Goal: Task Accomplishment & Management: Use online tool/utility

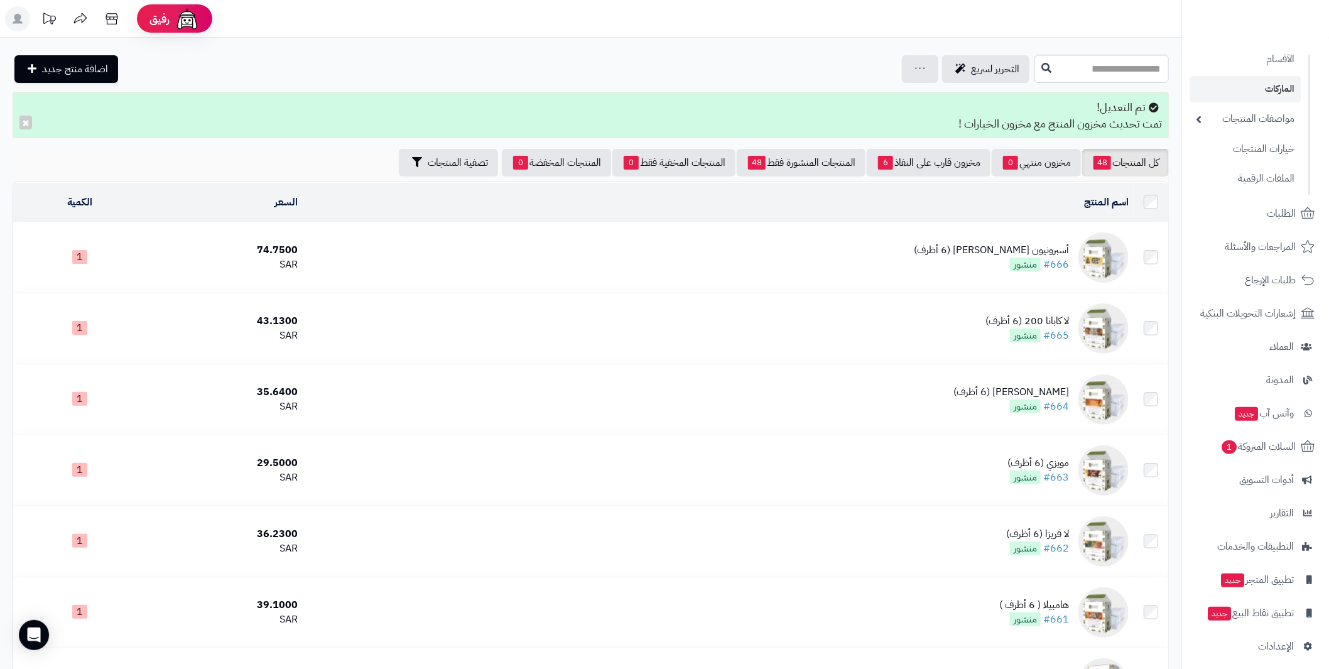
scroll to position [121, 0]
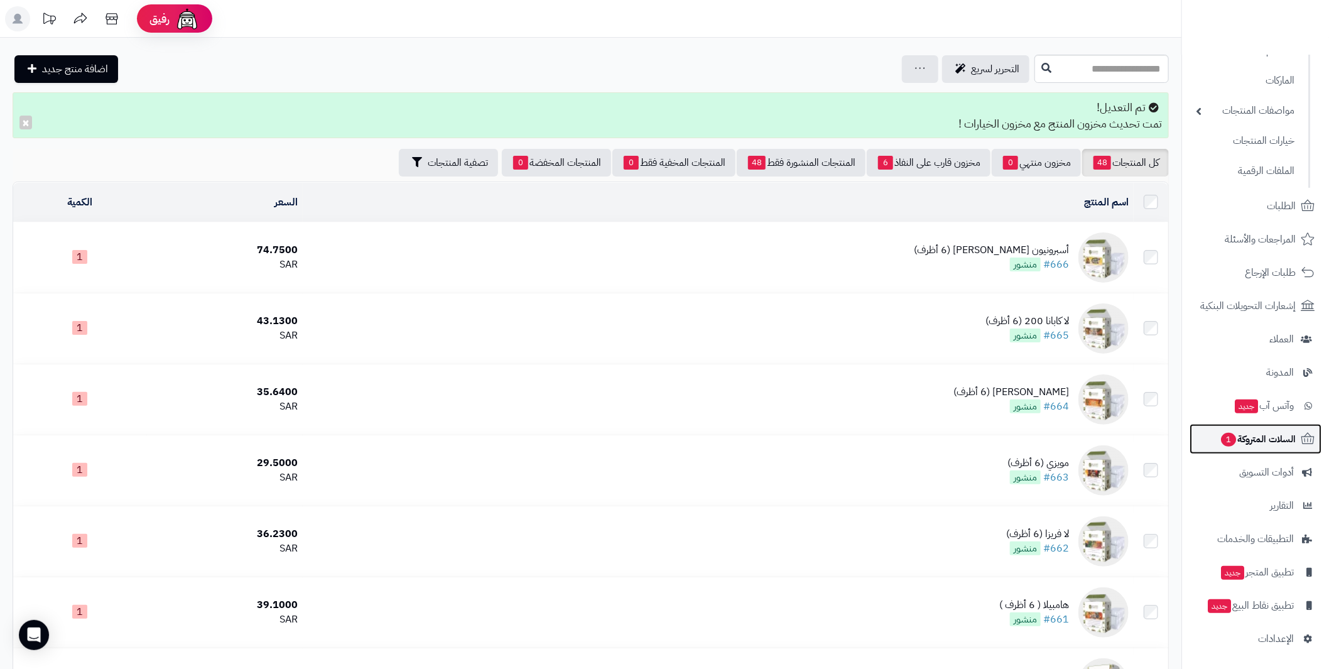
click at [1279, 436] on span "السلات المتروكة 1" at bounding box center [1258, 439] width 76 height 18
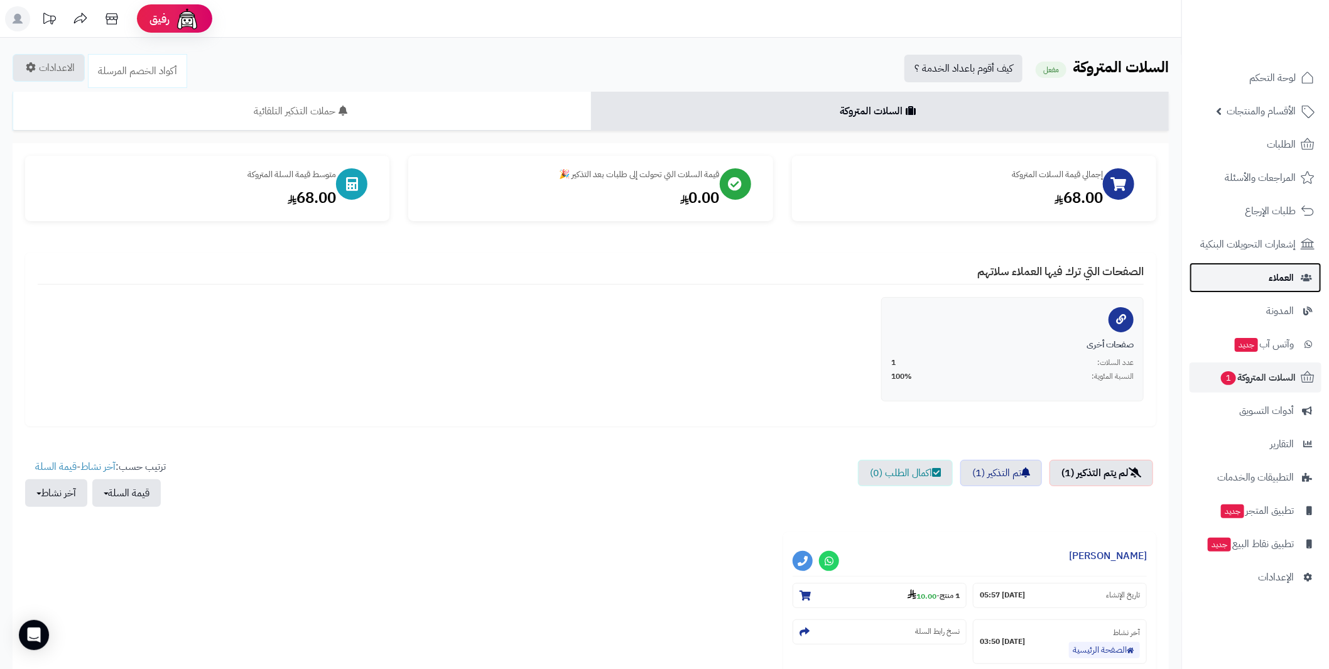
click at [1281, 273] on span "العملاء" at bounding box center [1281, 278] width 25 height 18
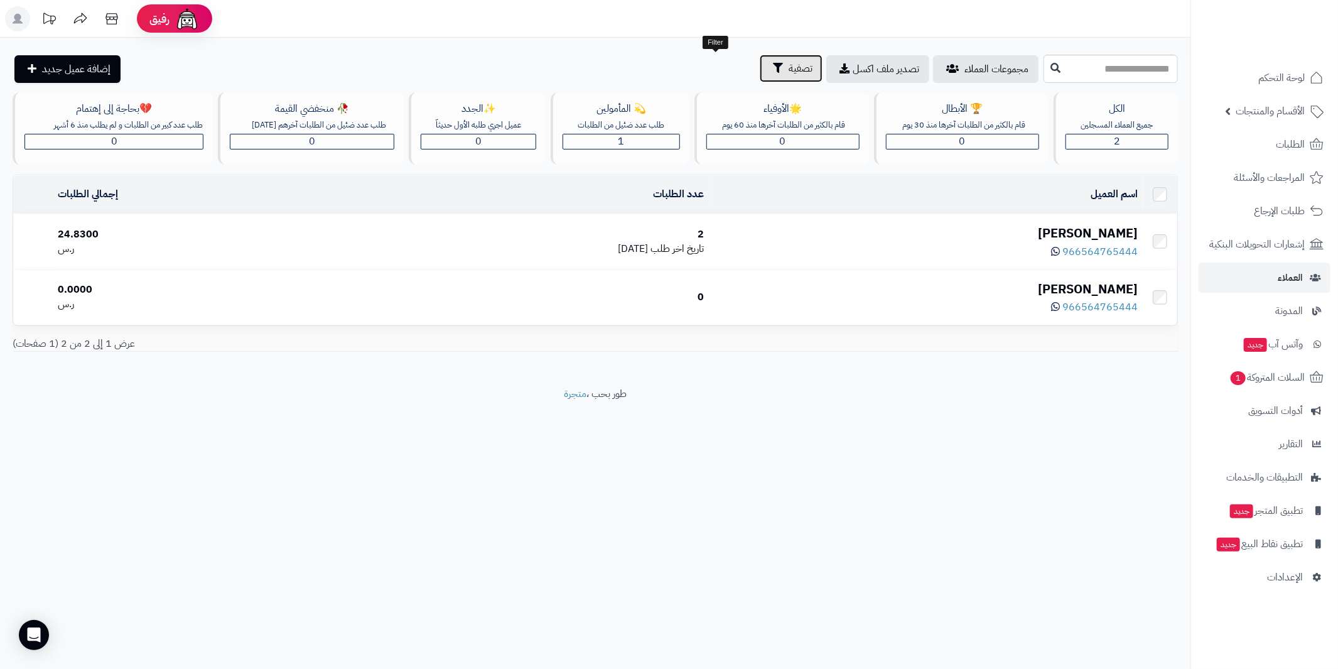
click at [789, 67] on span "تصفية" at bounding box center [801, 68] width 24 height 15
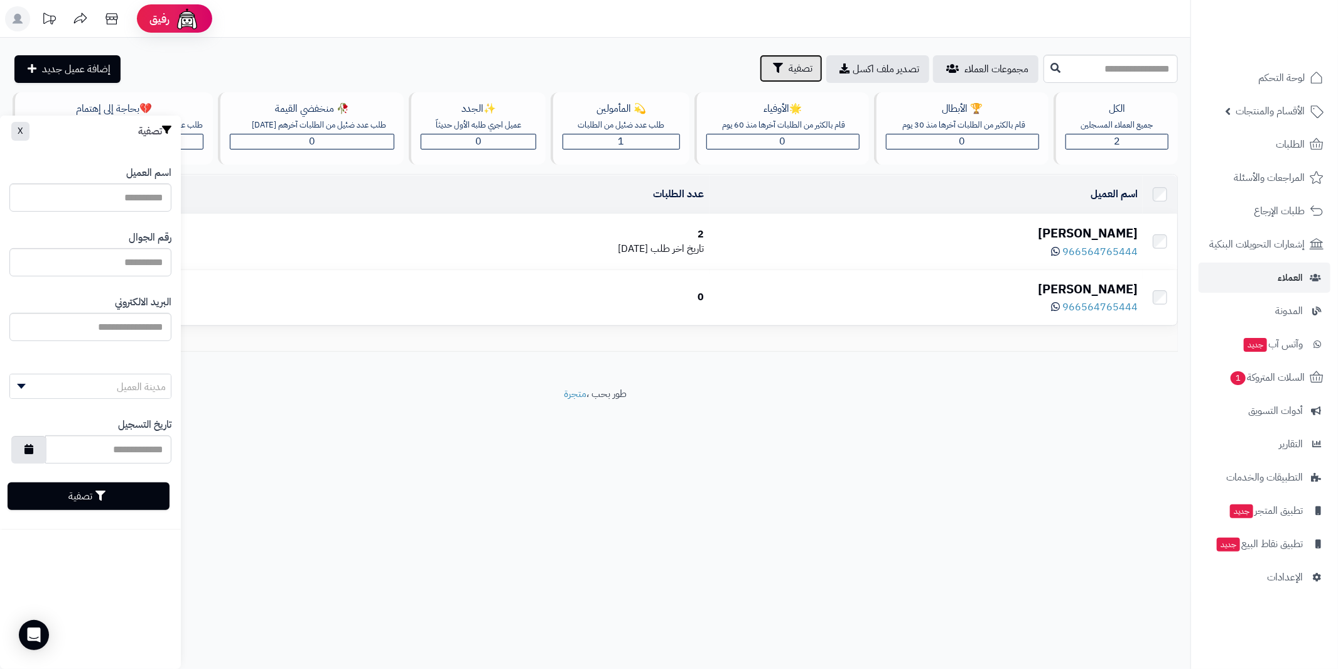
click at [789, 67] on span "تصفية" at bounding box center [801, 68] width 24 height 15
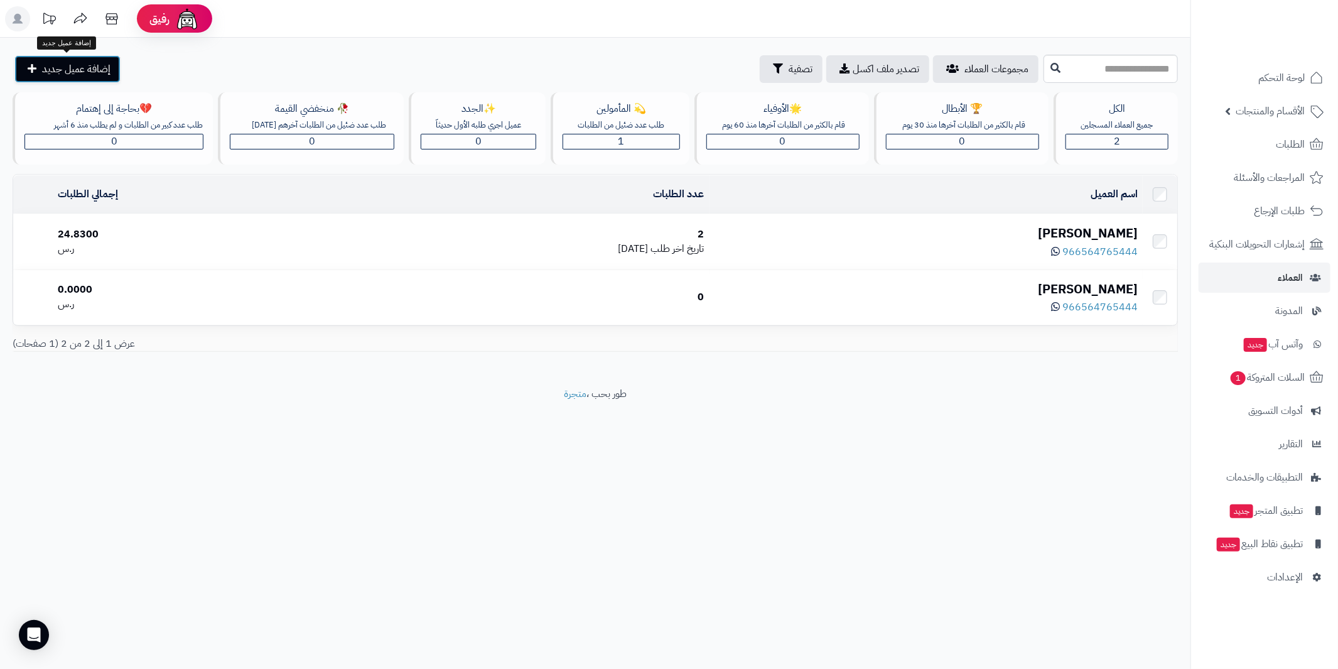
click at [28, 63] on icon at bounding box center [32, 68] width 9 height 10
click at [1267, 148] on link "الطلبات" at bounding box center [1265, 144] width 132 height 30
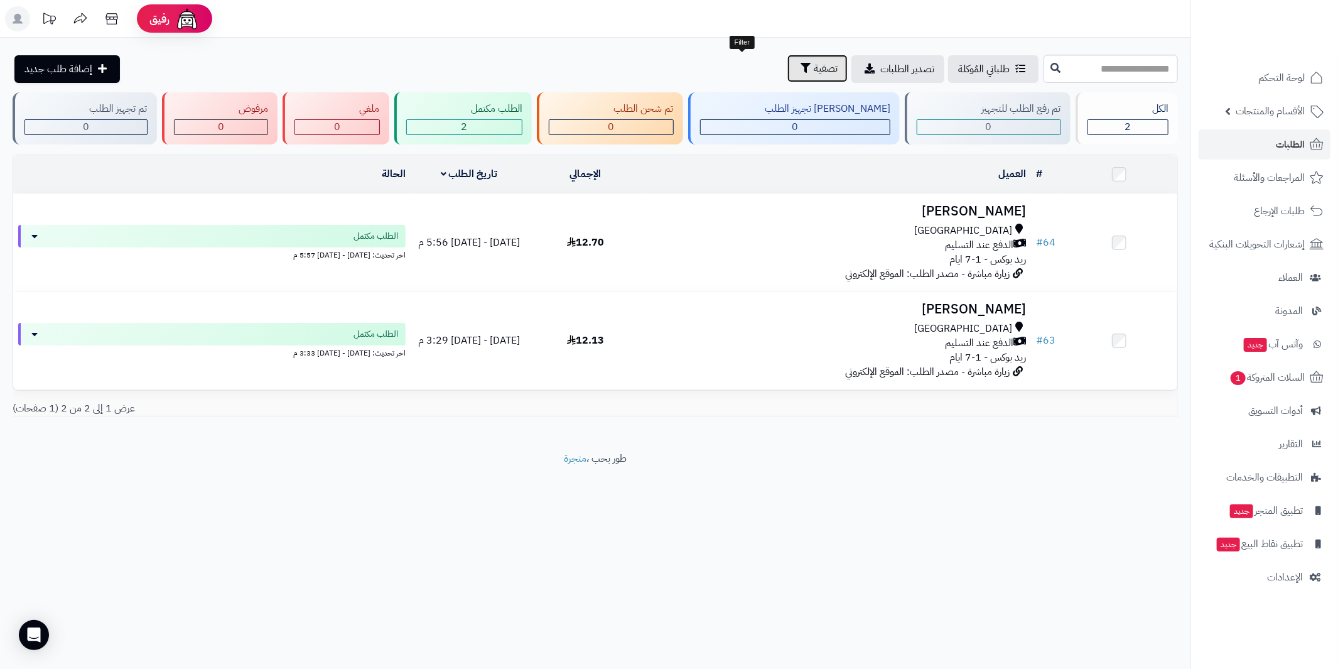
click at [788, 59] on button "تصفية" at bounding box center [818, 69] width 60 height 28
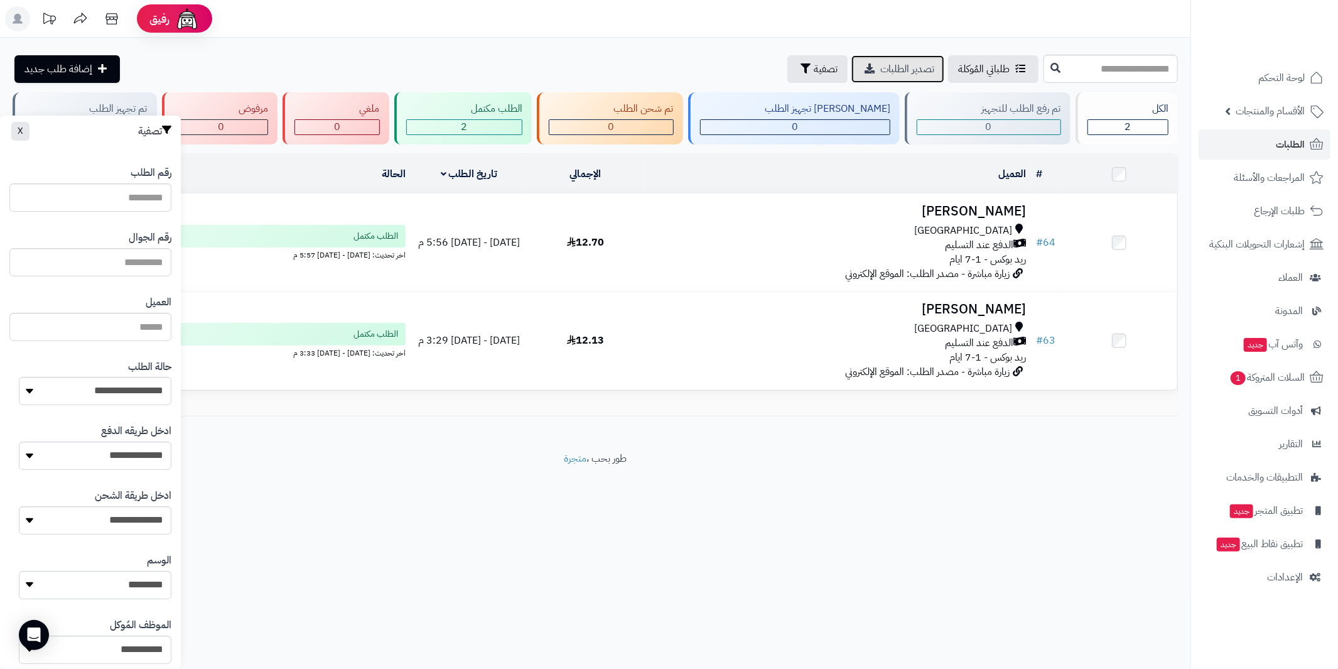
click at [852, 77] on link "تصدير الطلبات" at bounding box center [898, 69] width 93 height 28
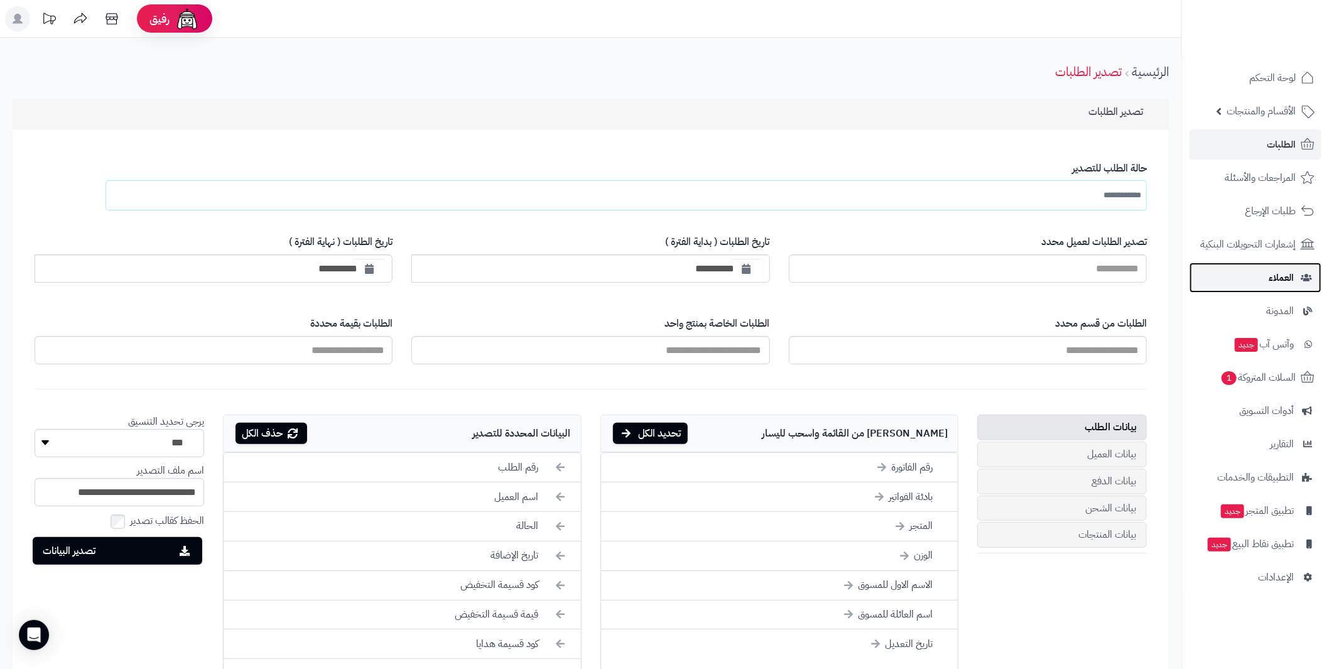
click at [1282, 269] on span "العملاء" at bounding box center [1281, 278] width 25 height 18
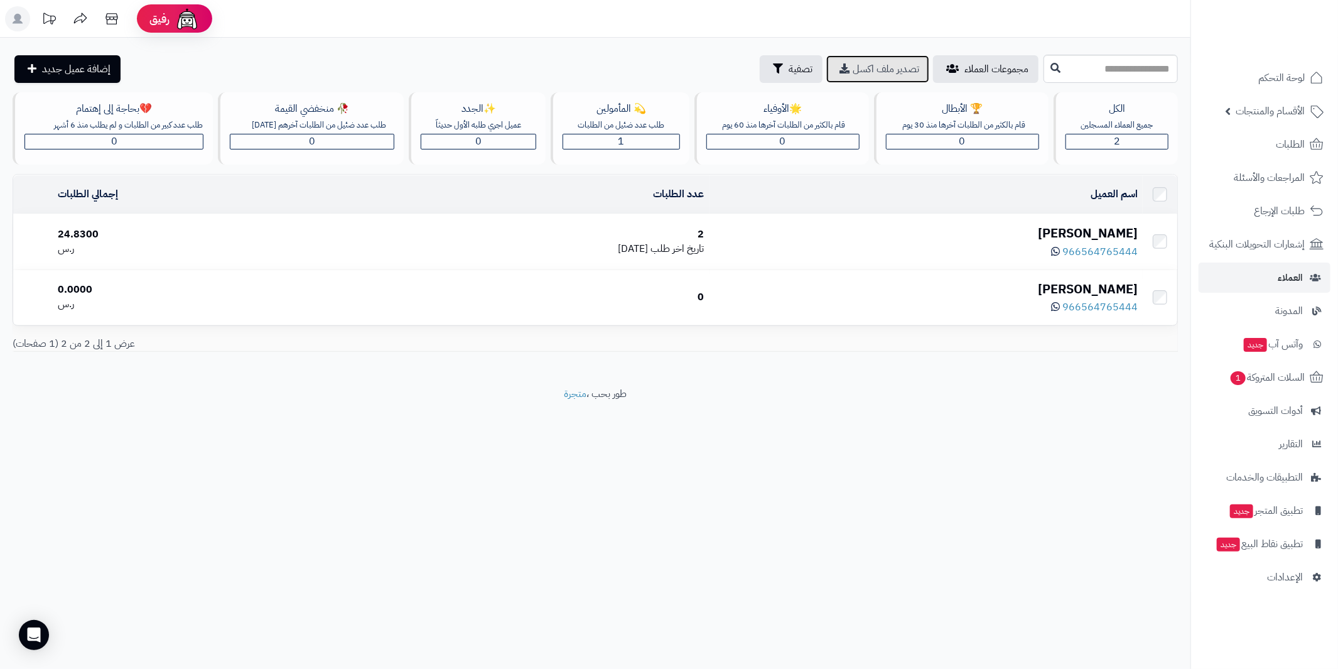
click at [853, 72] on span "تصدير ملف اكسل" at bounding box center [886, 69] width 67 height 15
click at [760, 77] on button "تصفية" at bounding box center [791, 69] width 63 height 28
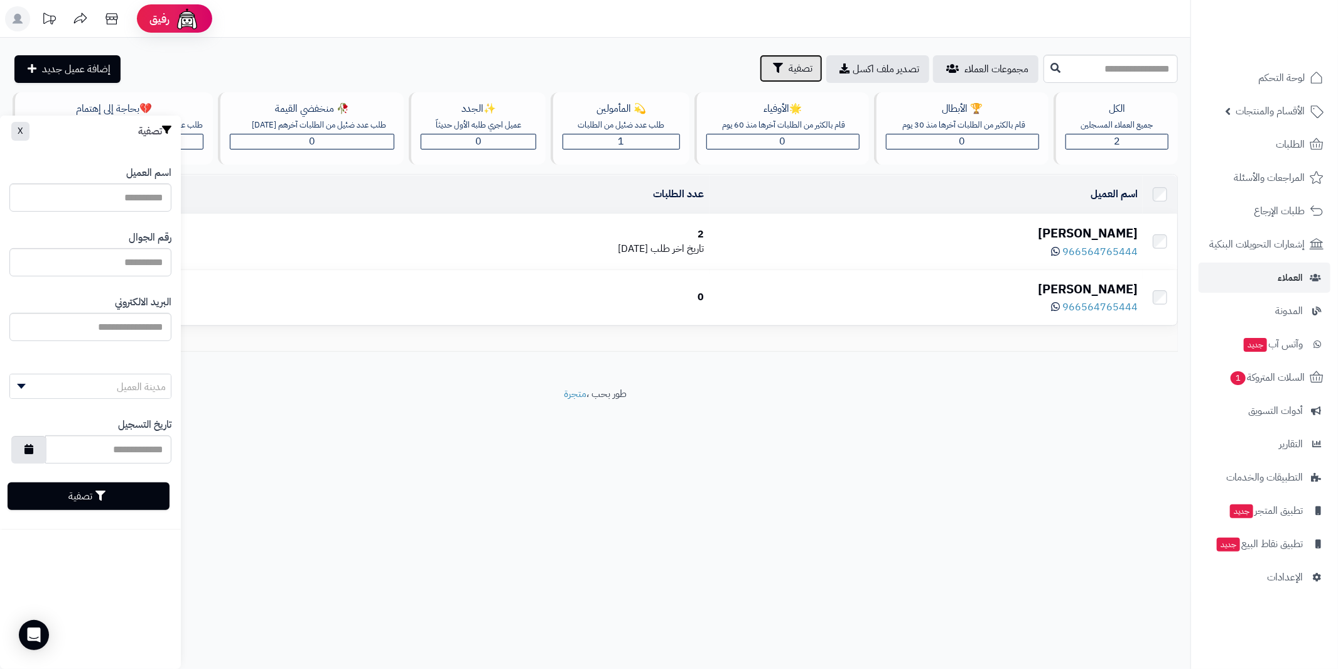
click at [760, 77] on button "تصفية" at bounding box center [791, 69] width 63 height 28
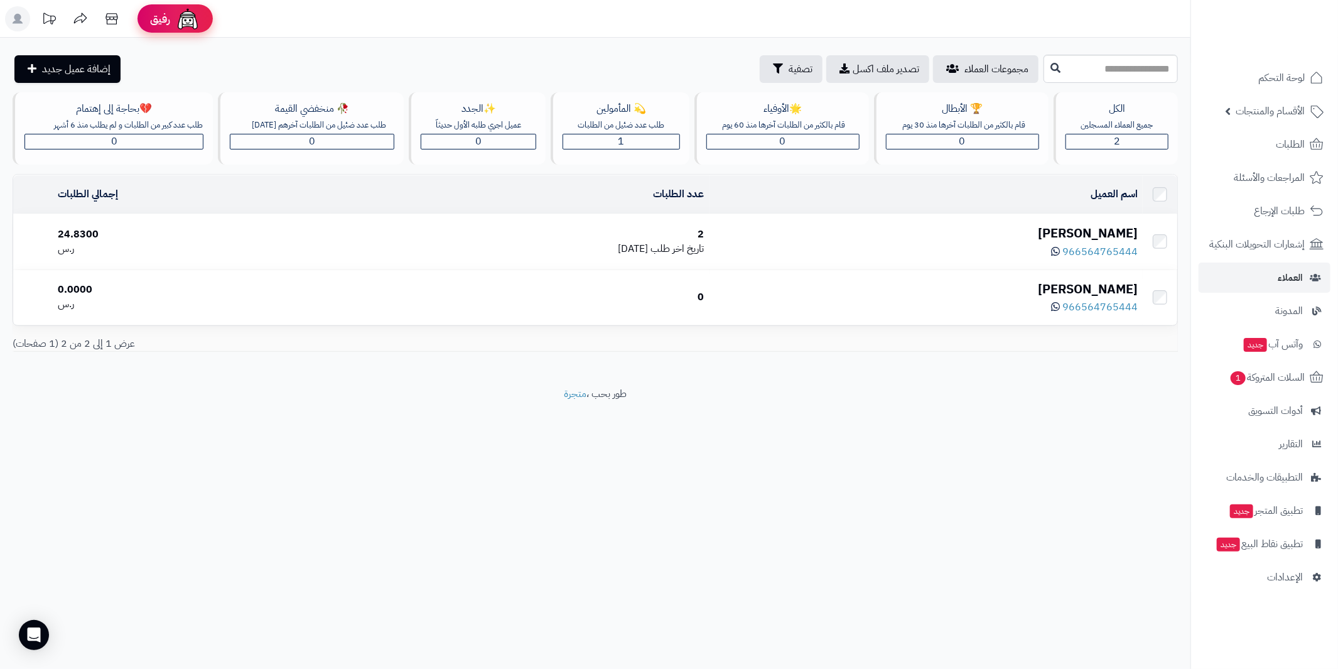
click at [145, 16] on link "رفيق !" at bounding box center [175, 18] width 75 height 28
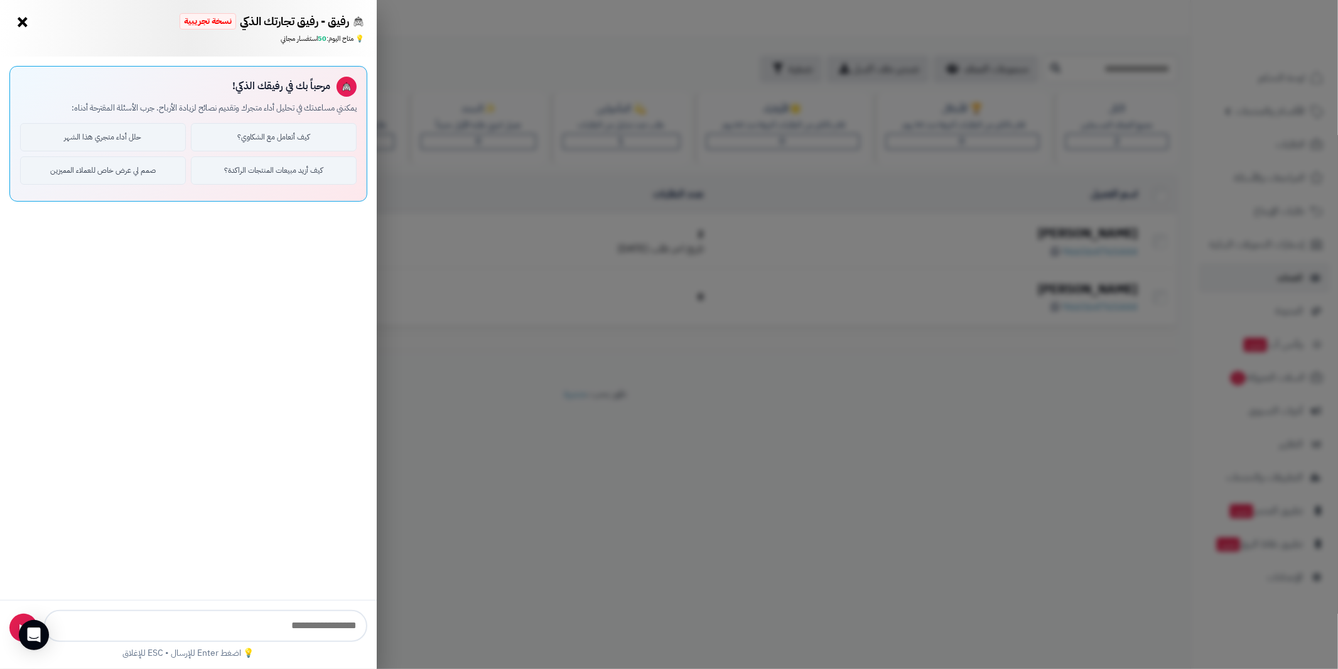
click at [29, 23] on button "×" at bounding box center [23, 22] width 20 height 20
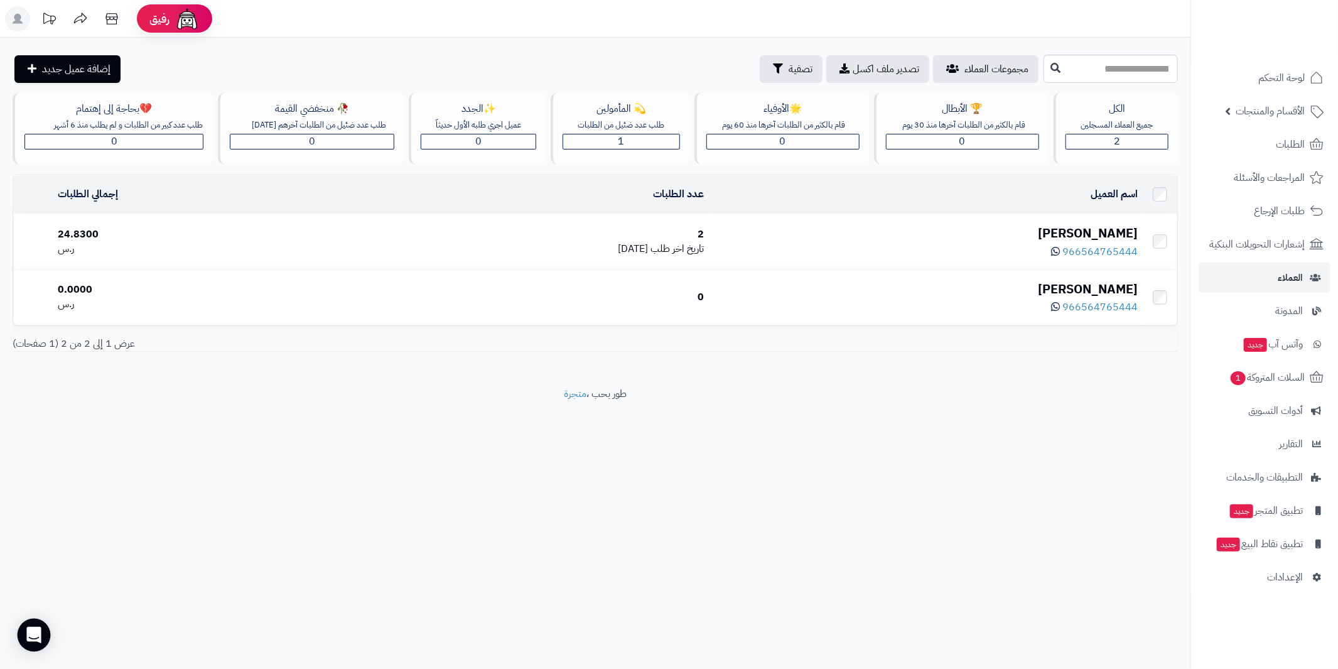
click at [39, 636] on icon "Open Intercom Messenger" at bounding box center [33, 635] width 14 height 16
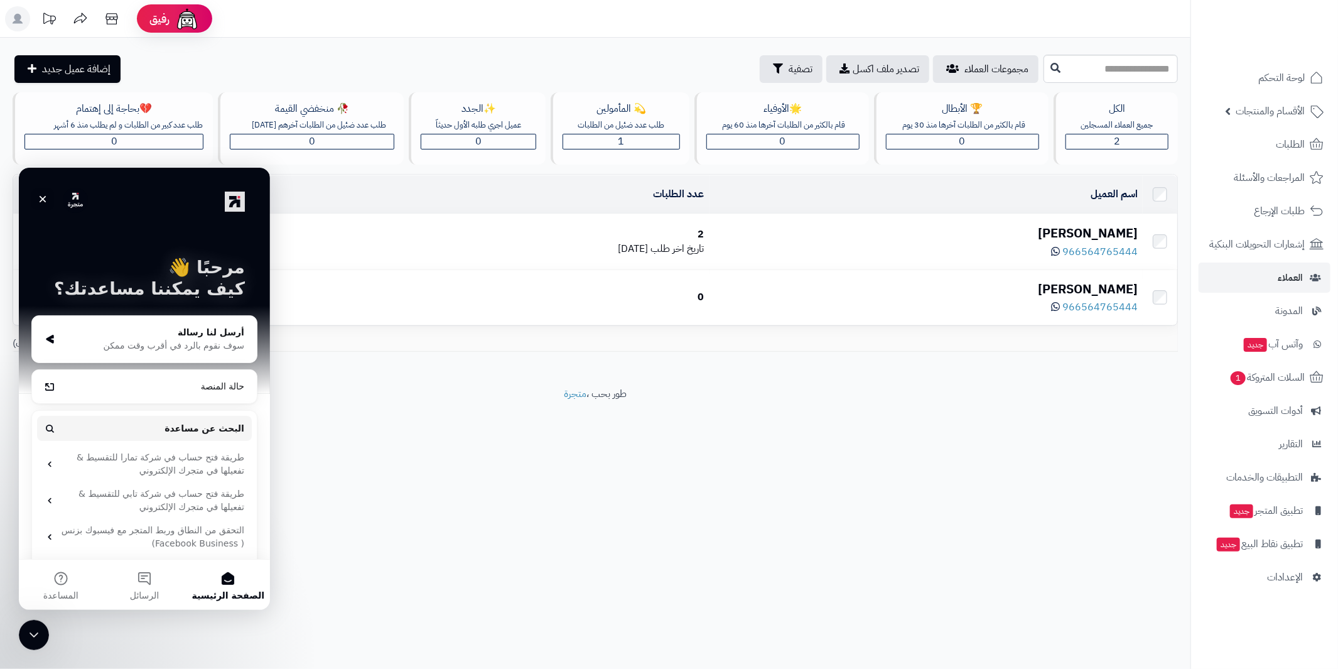
scroll to position [29, 0]
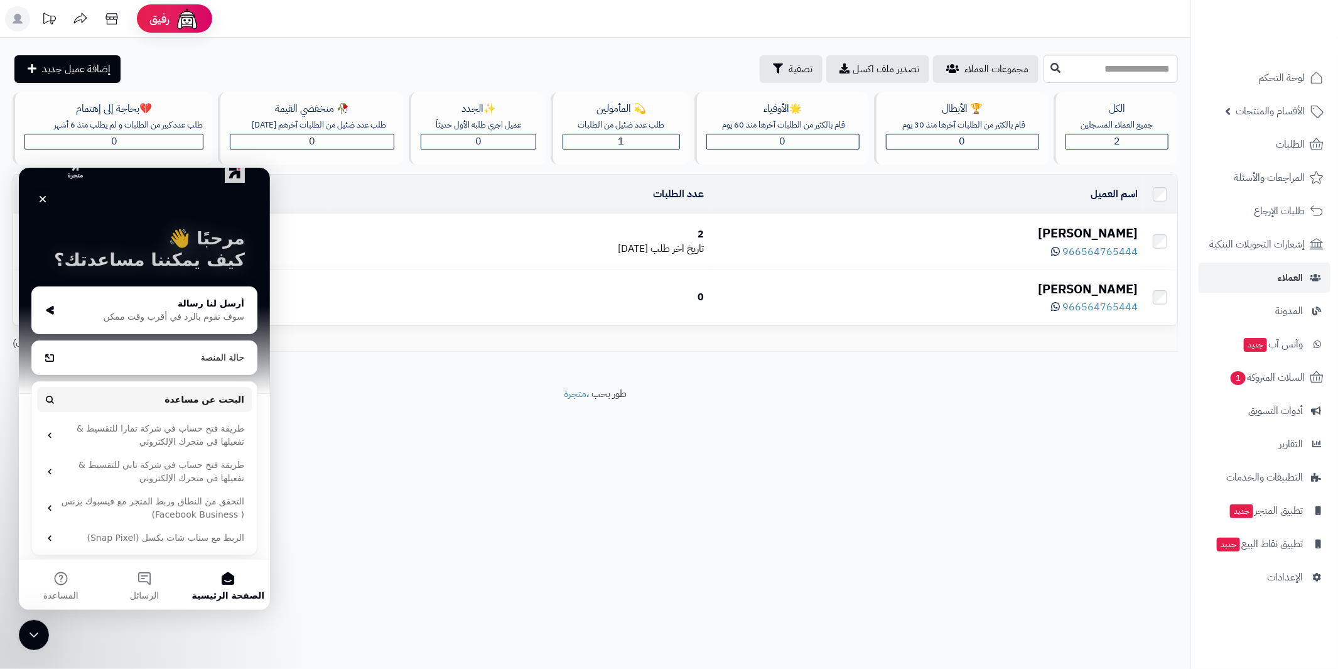
click at [208, 310] on div "سوف نقوم بالرد في أقرب وقت ممكن" at bounding box center [152, 316] width 184 height 13
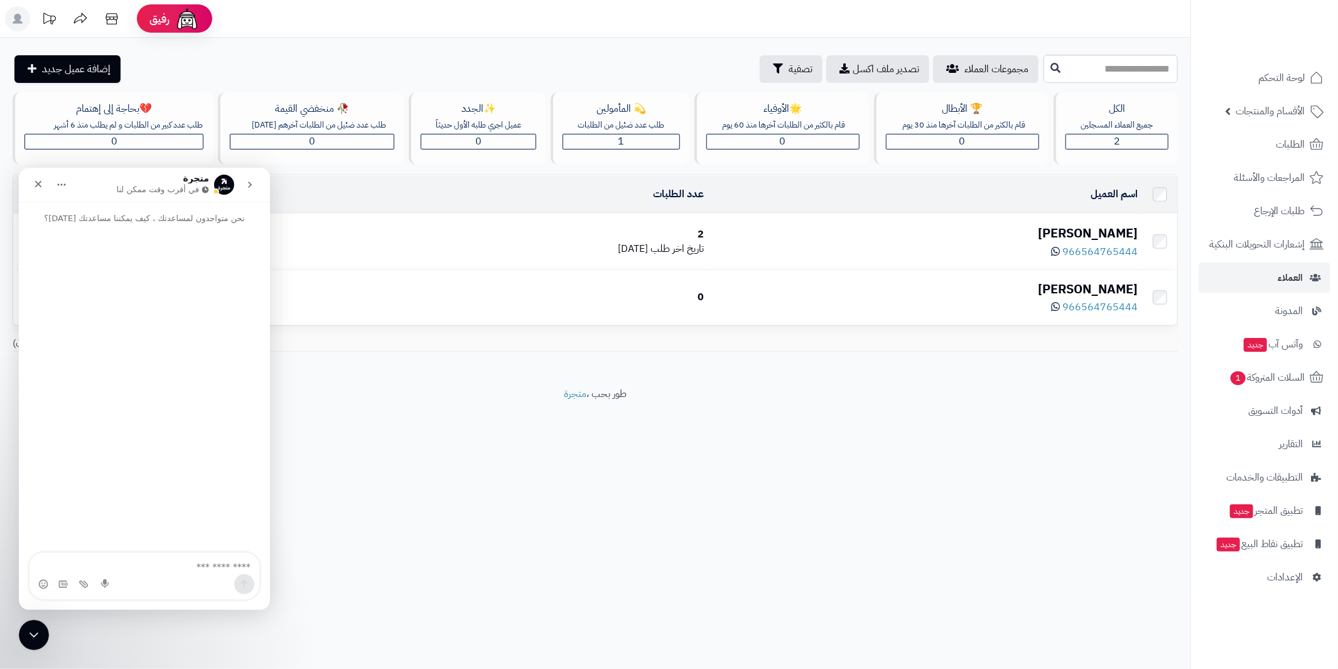
scroll to position [0, 0]
click at [180, 554] on textarea "اكتب رسالة..." at bounding box center [145, 562] width 230 height 21
type textarea "**********"
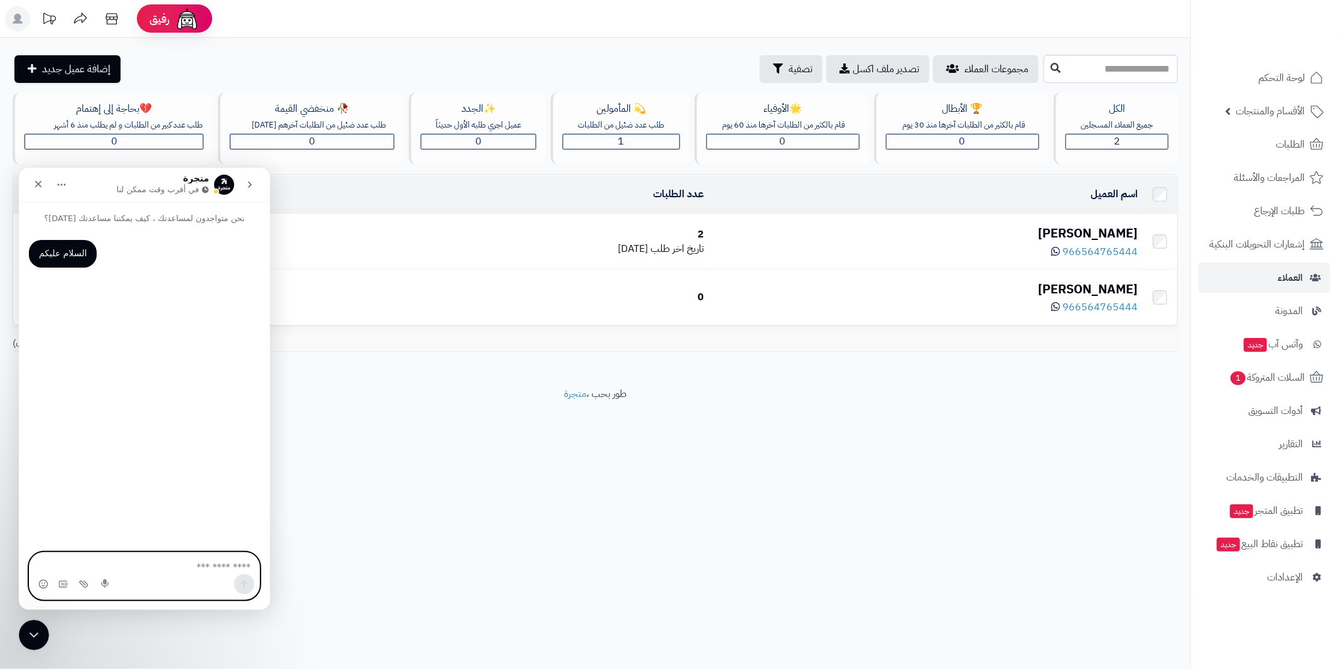
paste textarea "**********"
type textarea "**********"
click at [242, 583] on icon "…إرسال رسالة" at bounding box center [244, 583] width 10 height 10
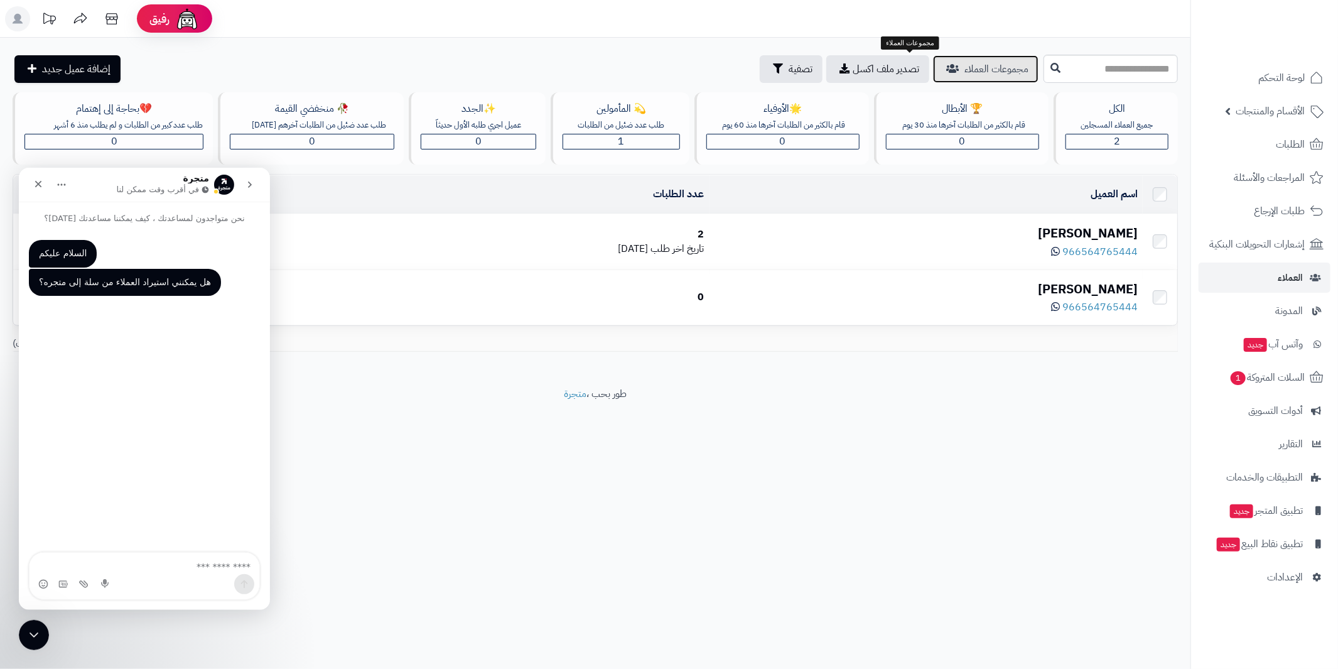
click at [946, 70] on icon at bounding box center [952, 68] width 13 height 10
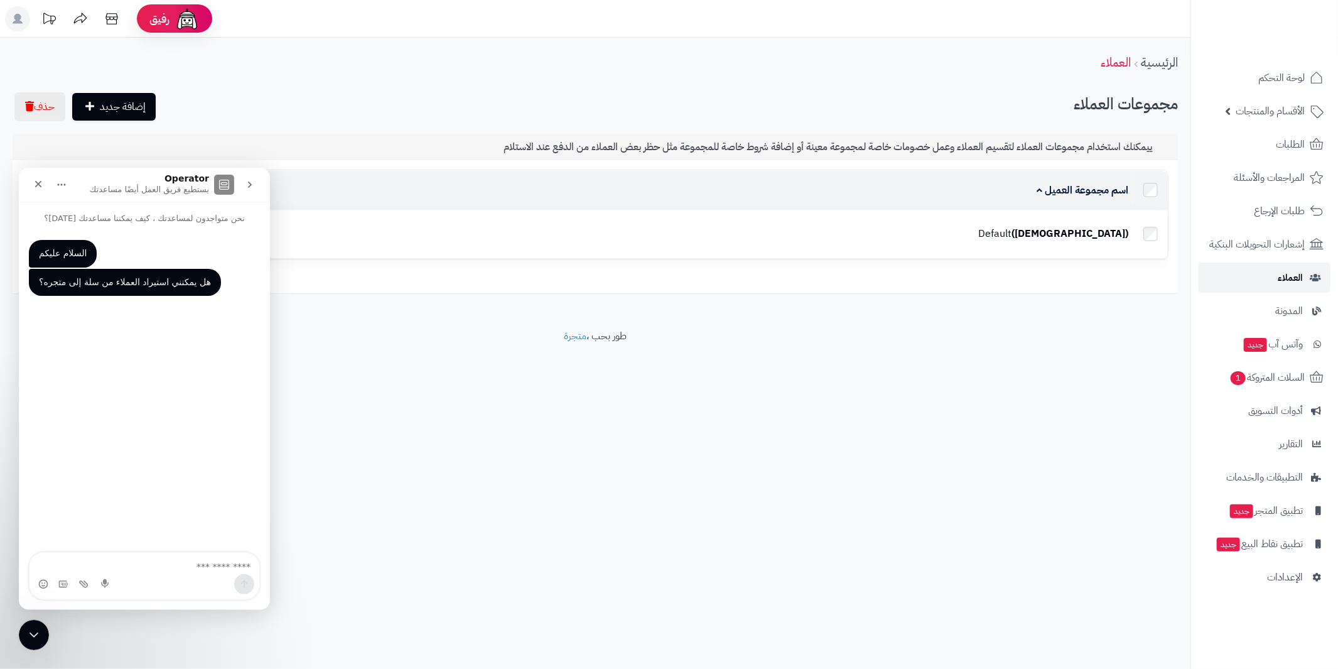
click at [1270, 274] on link "العملاء" at bounding box center [1265, 278] width 132 height 30
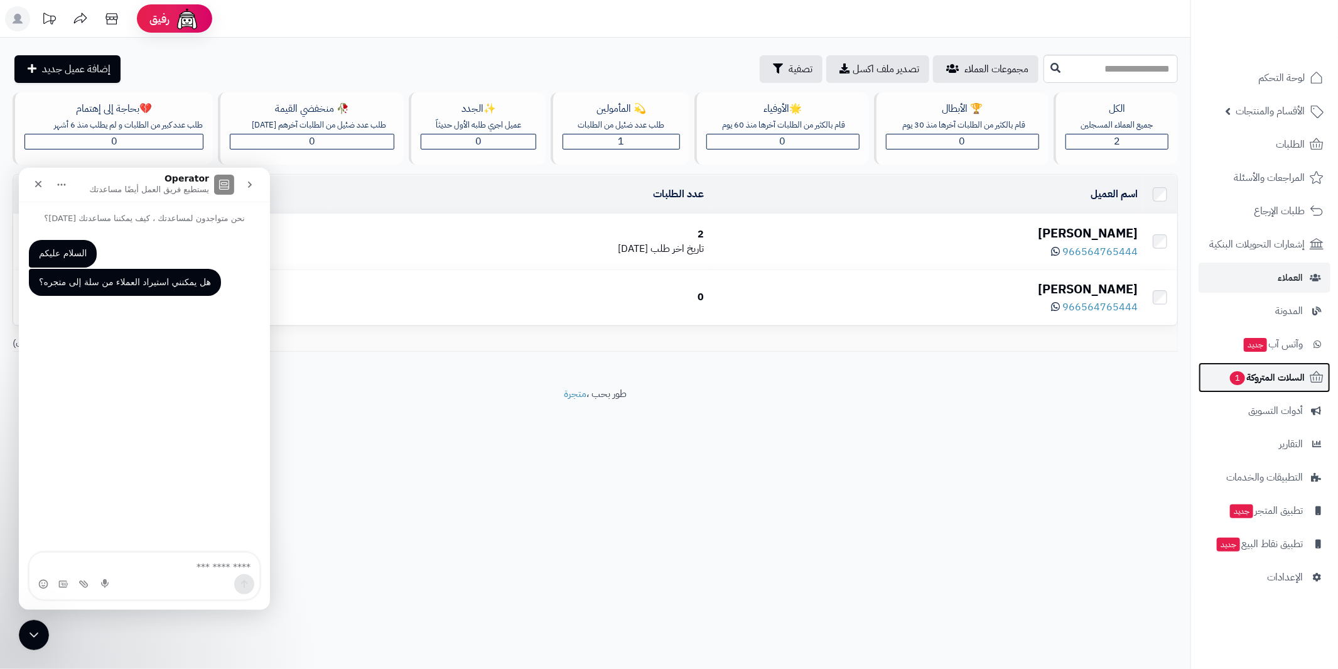
click at [1289, 369] on span "السلات المتروكة 1" at bounding box center [1267, 378] width 76 height 18
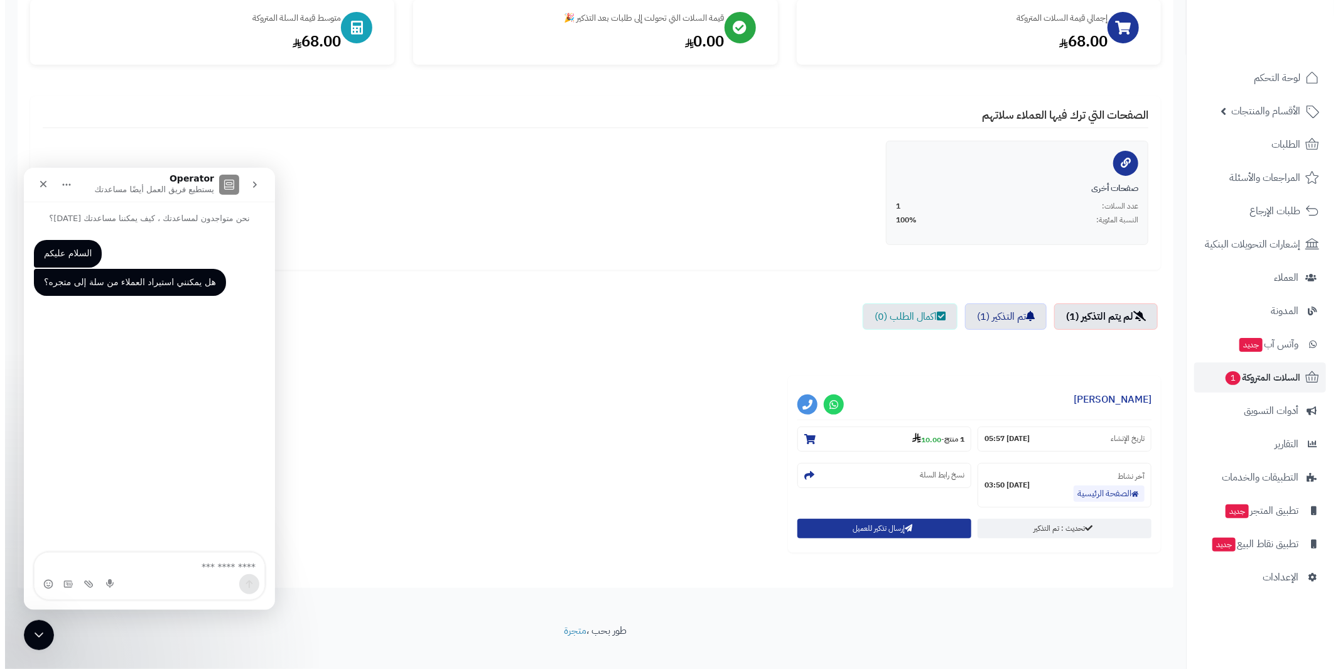
scroll to position [171, 0]
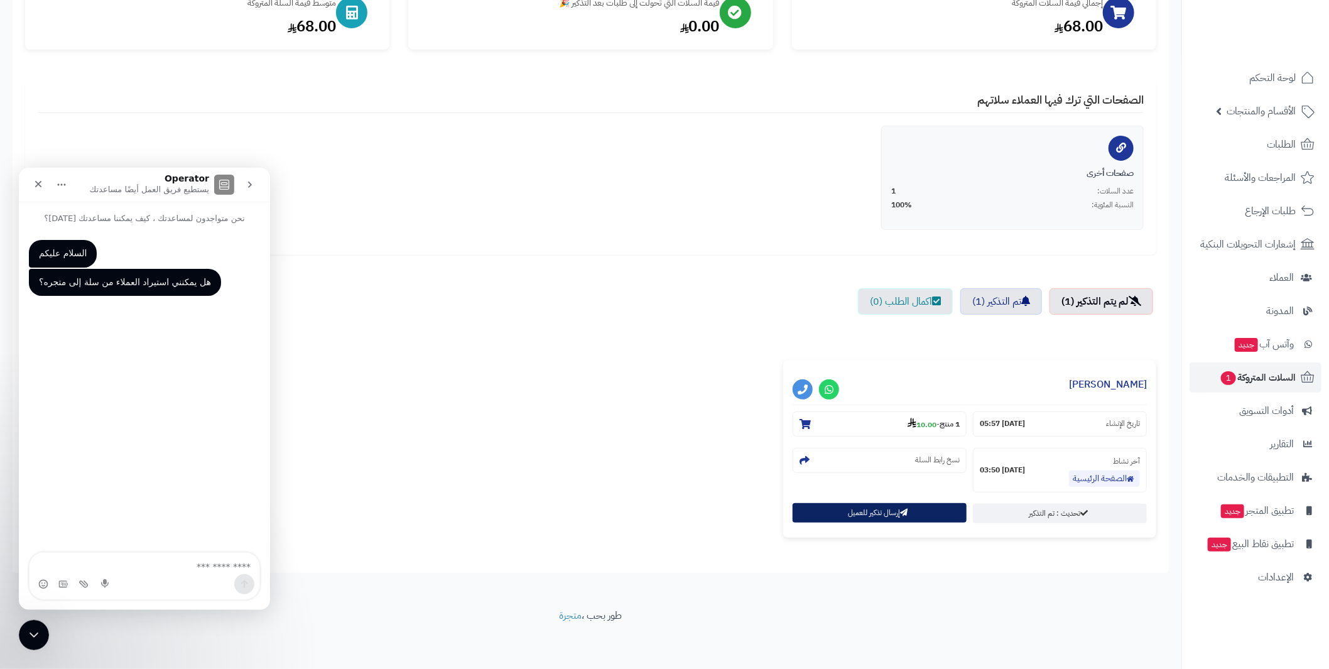
click at [895, 509] on button "إرسال تذكير للعميل" at bounding box center [880, 512] width 174 height 19
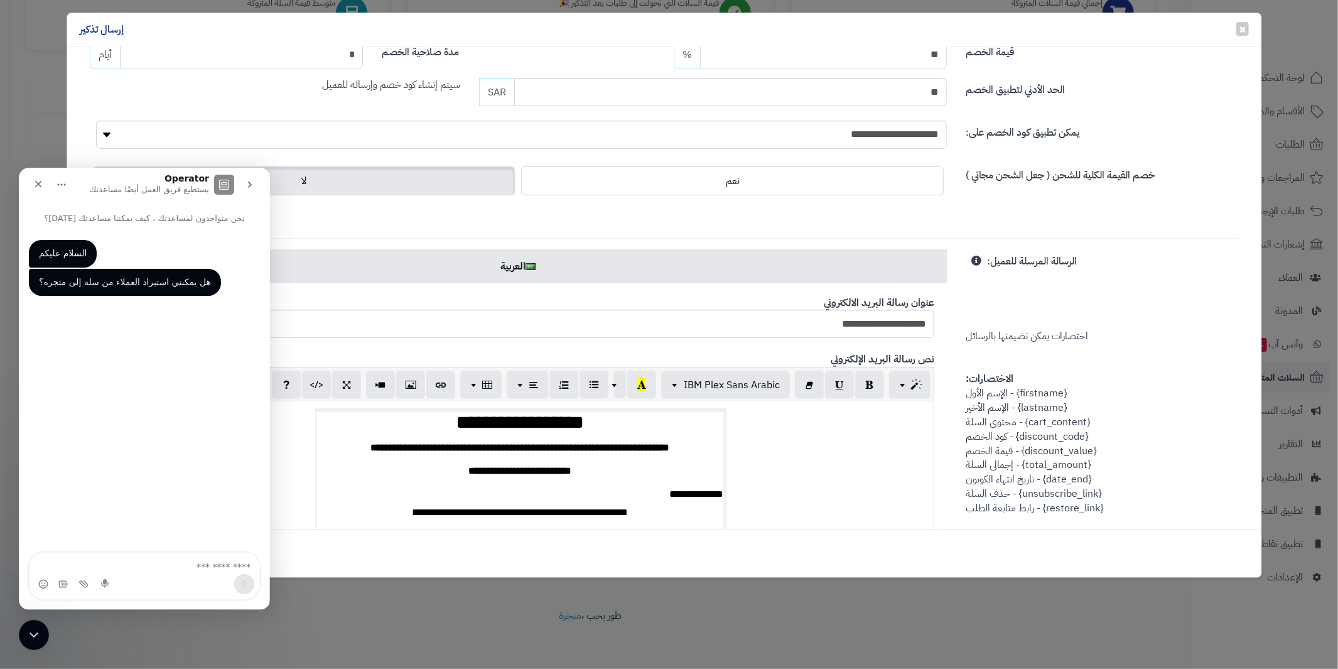
scroll to position [188, 0]
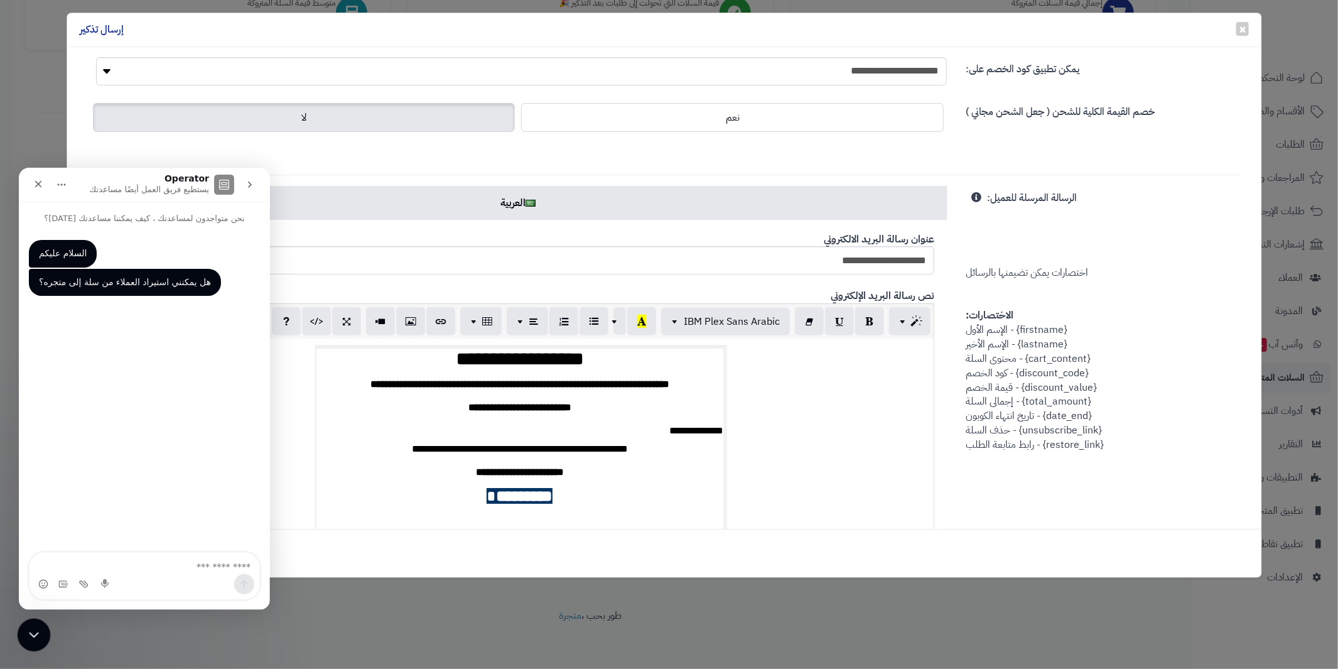
click at [35, 626] on icon "إغلاق برنامج مراسلة Intercom" at bounding box center [31, 633] width 15 height 15
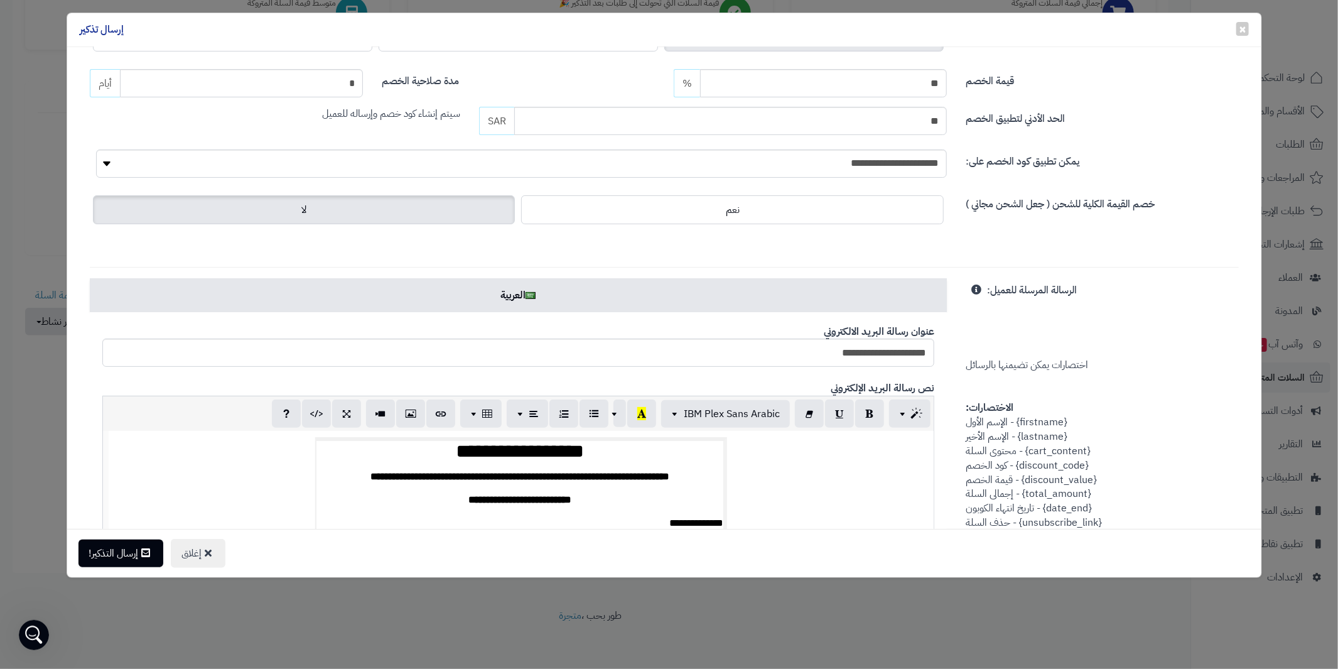
scroll to position [62, 0]
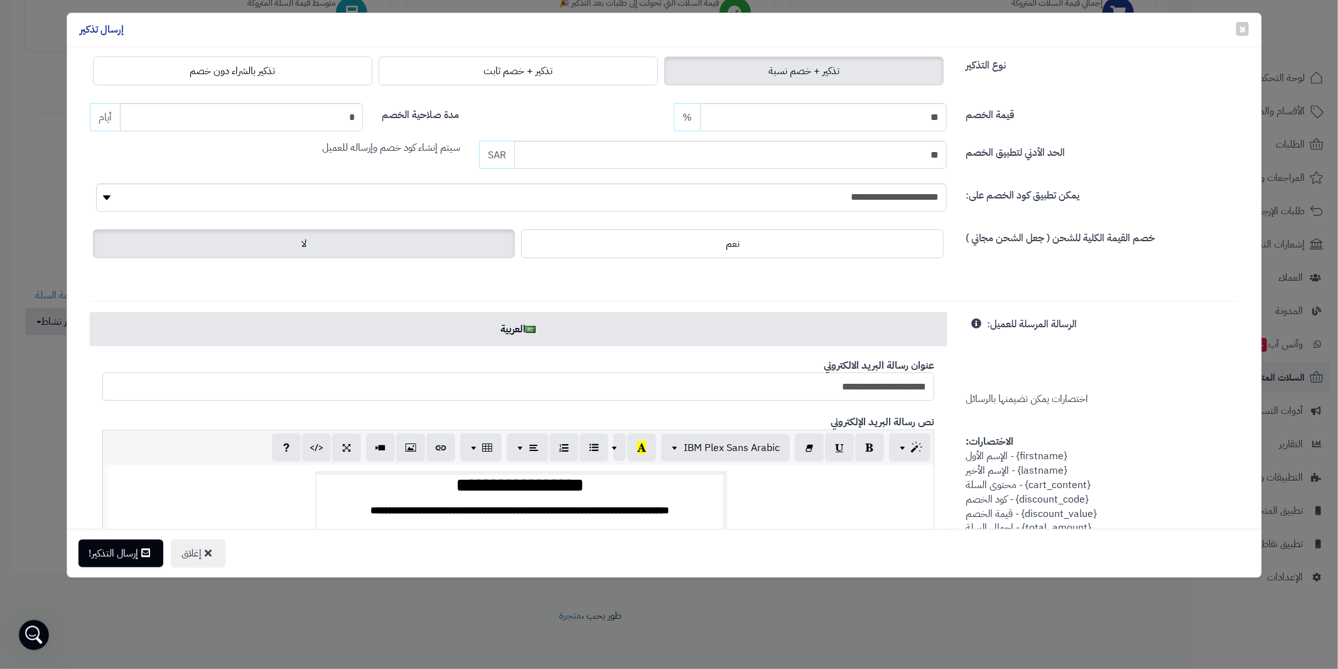
click at [783, 388] on input "**********" at bounding box center [518, 386] width 832 height 28
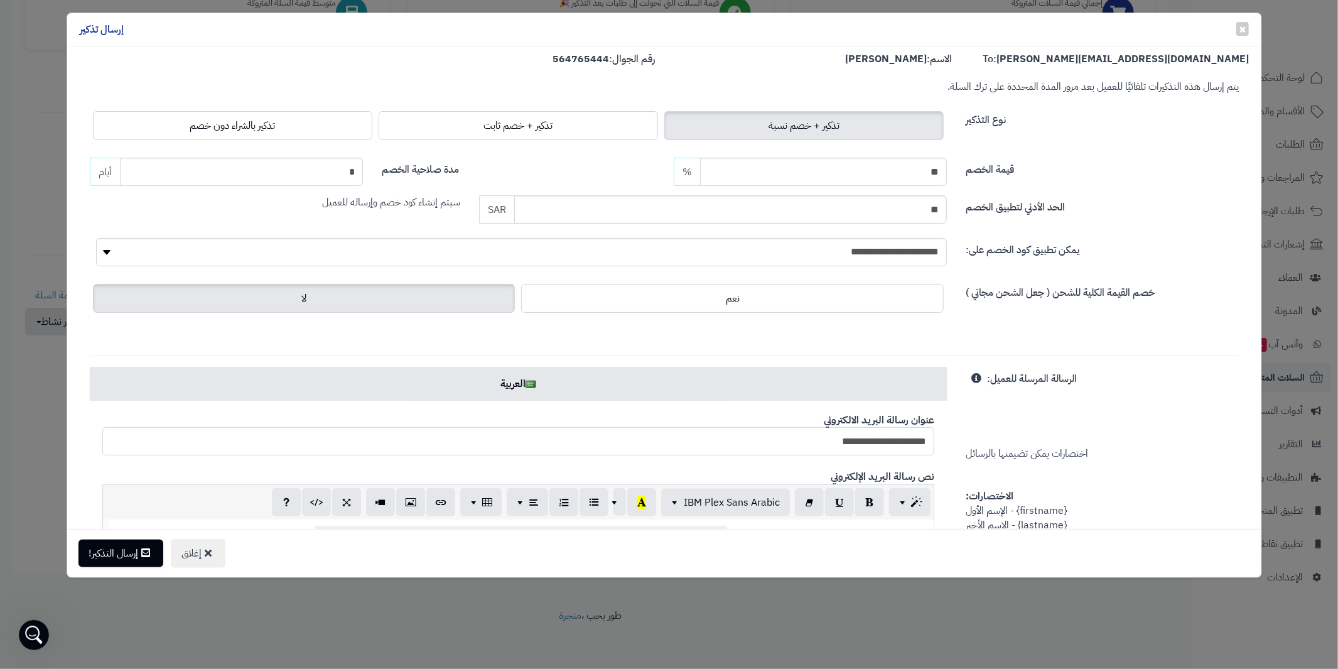
scroll to position [0, 0]
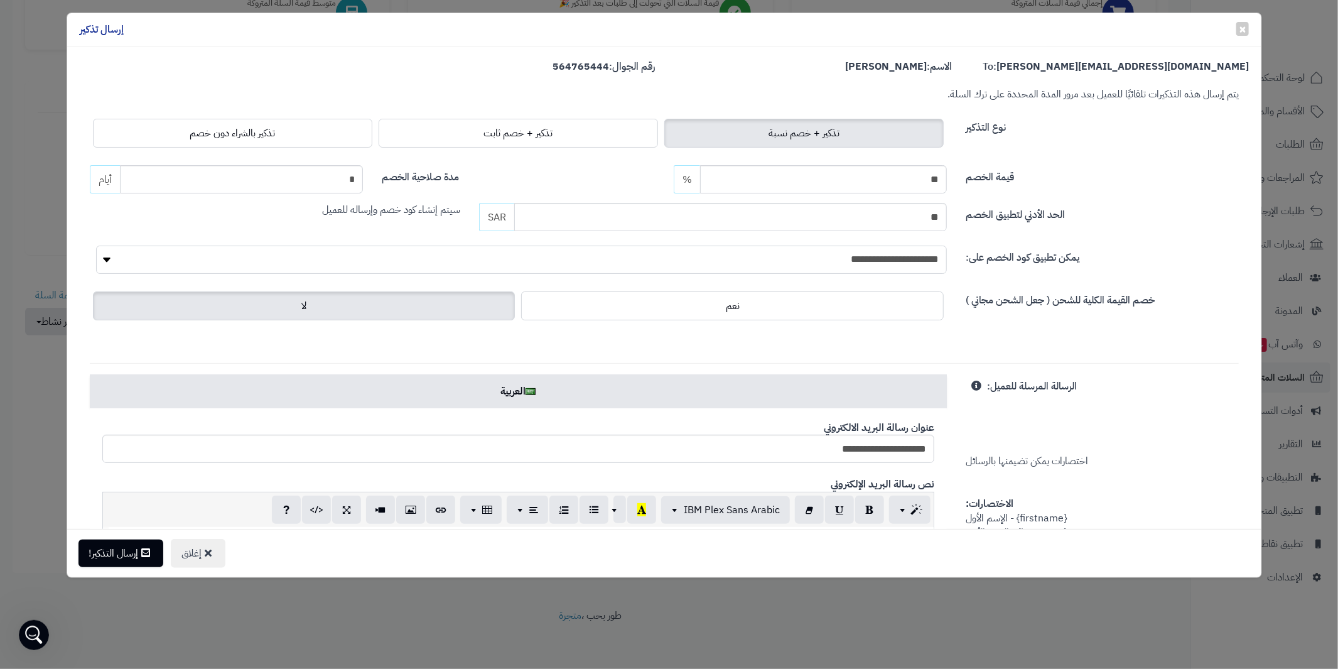
click at [823, 266] on select "**********" at bounding box center [521, 260] width 851 height 28
click at [979, 261] on label "يمكن تطبيق كود الخصم على:" at bounding box center [1023, 255] width 114 height 19
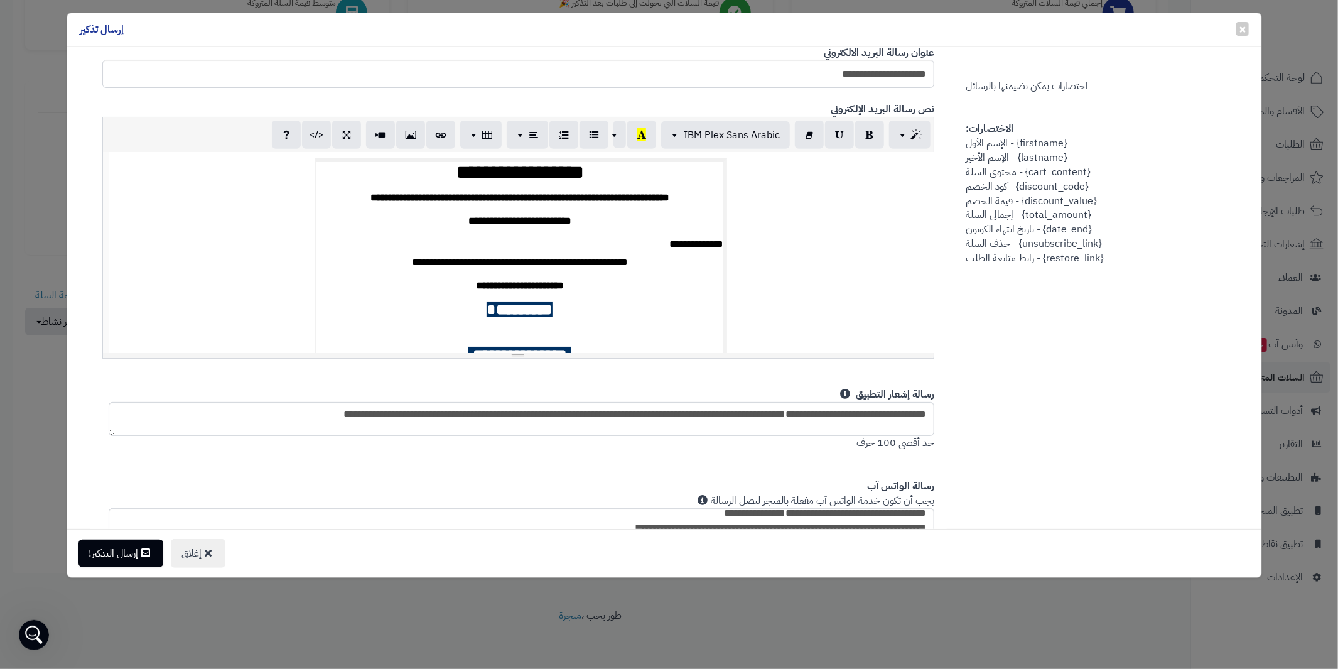
scroll to position [376, 0]
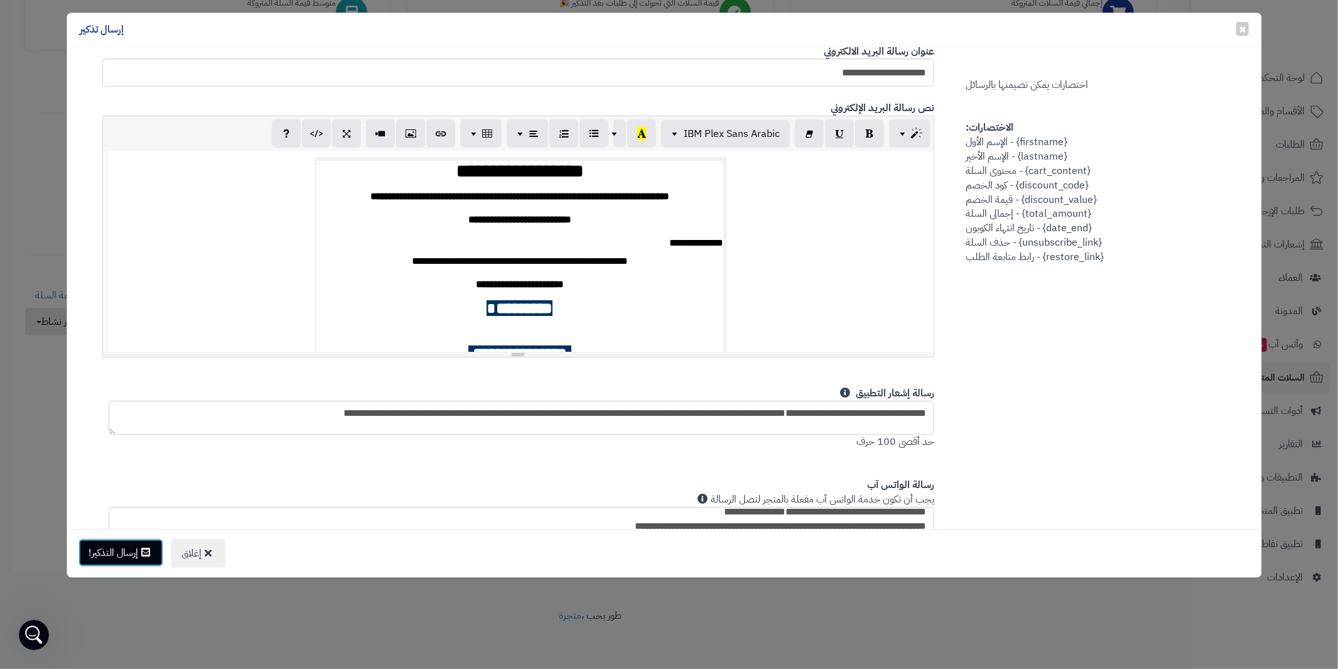
click at [133, 558] on button "إرسال التذكير!" at bounding box center [121, 553] width 85 height 28
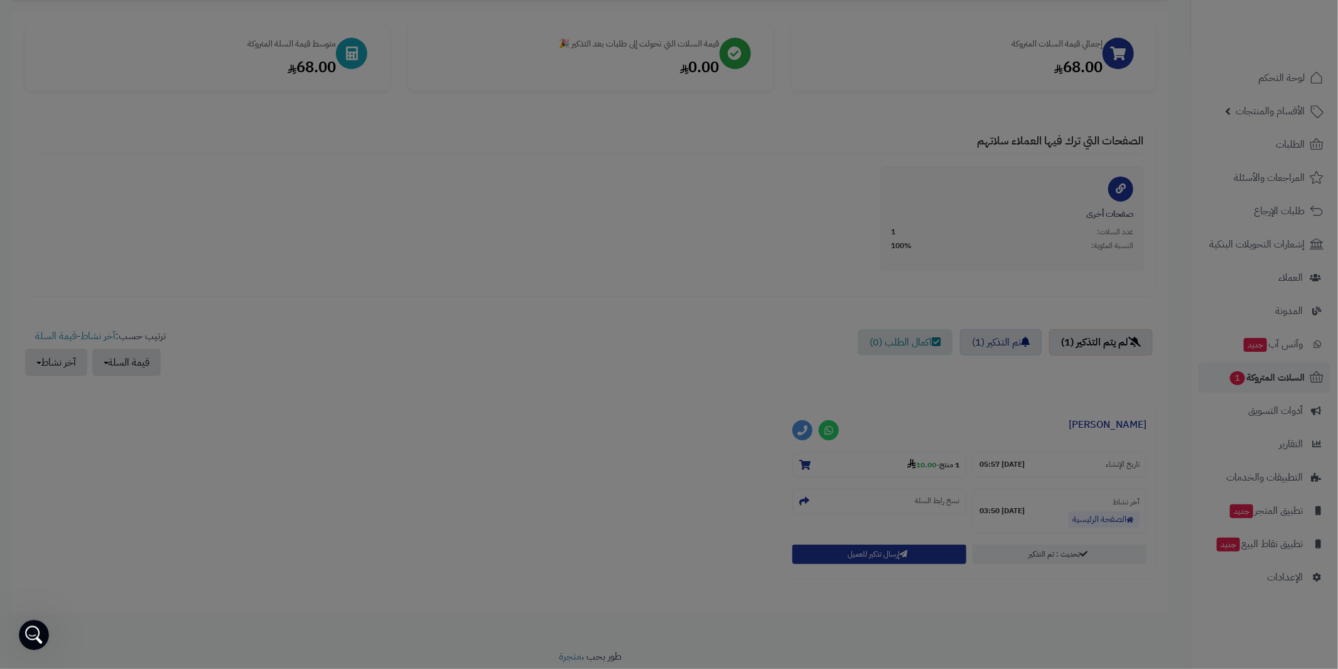
scroll to position [212, 0]
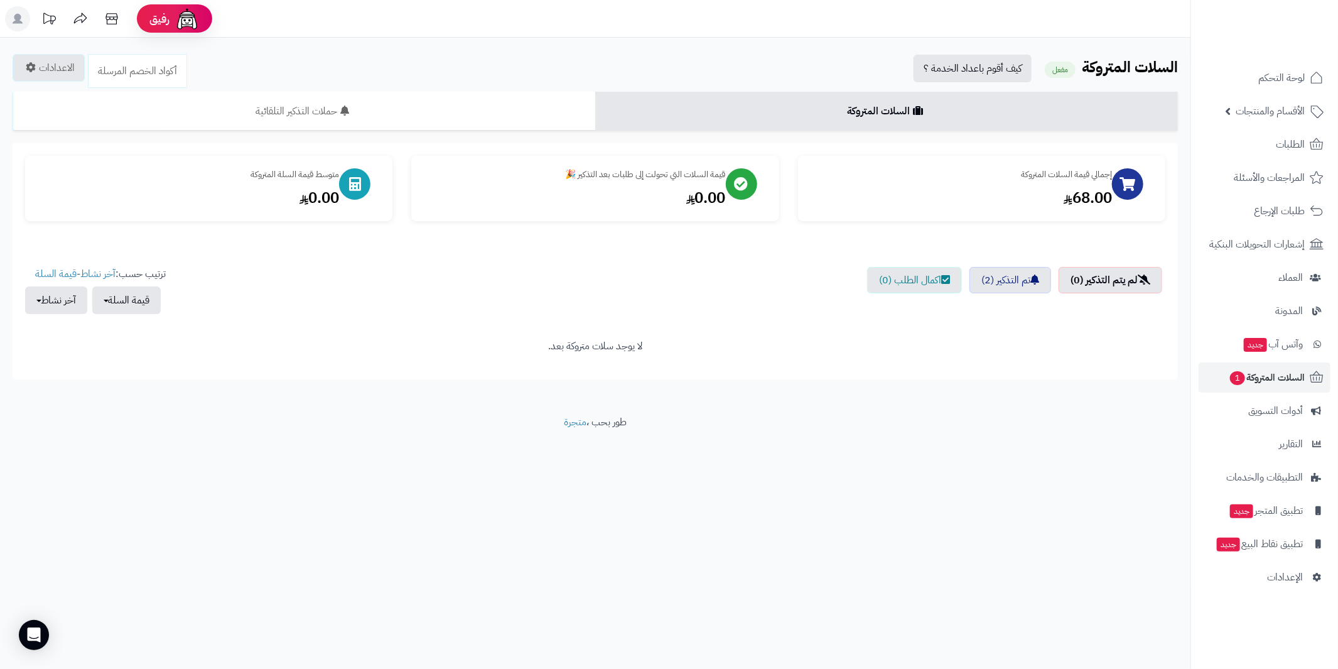
click at [202, 484] on div "**********" at bounding box center [669, 334] width 1338 height 669
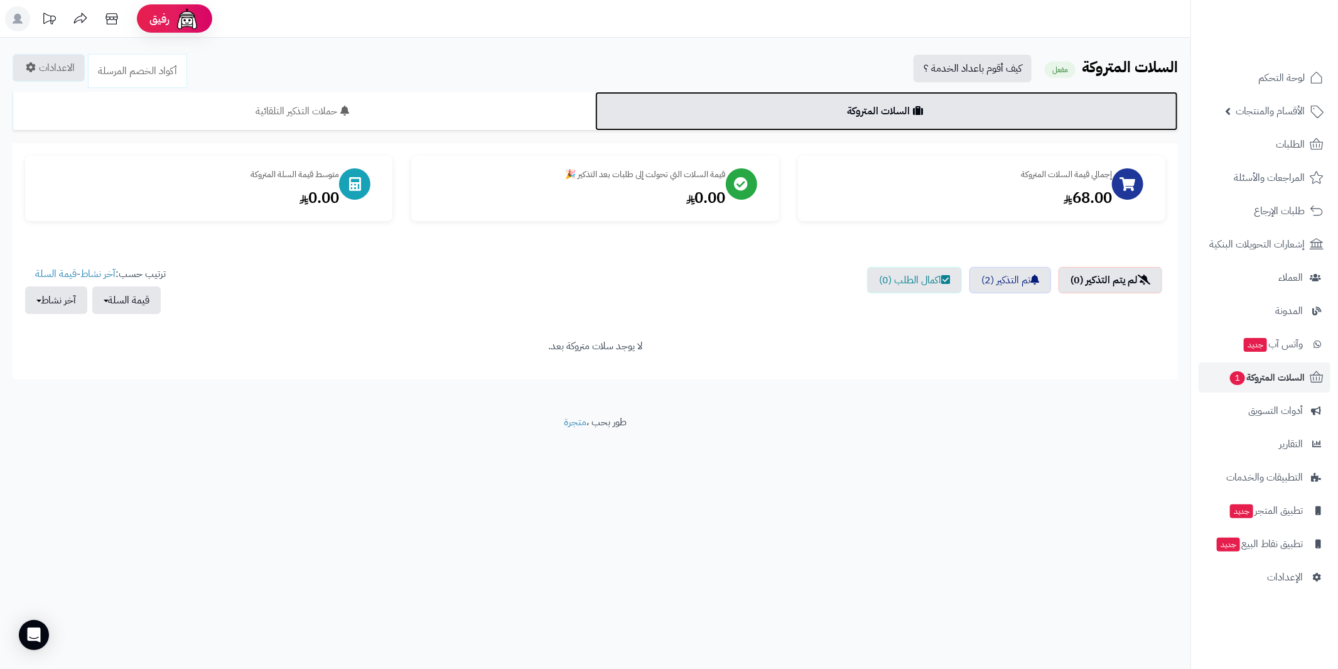
click at [865, 100] on link "السلات المتروكة" at bounding box center [886, 111] width 583 height 39
click at [863, 110] on link "السلات المتروكة" at bounding box center [886, 111] width 583 height 39
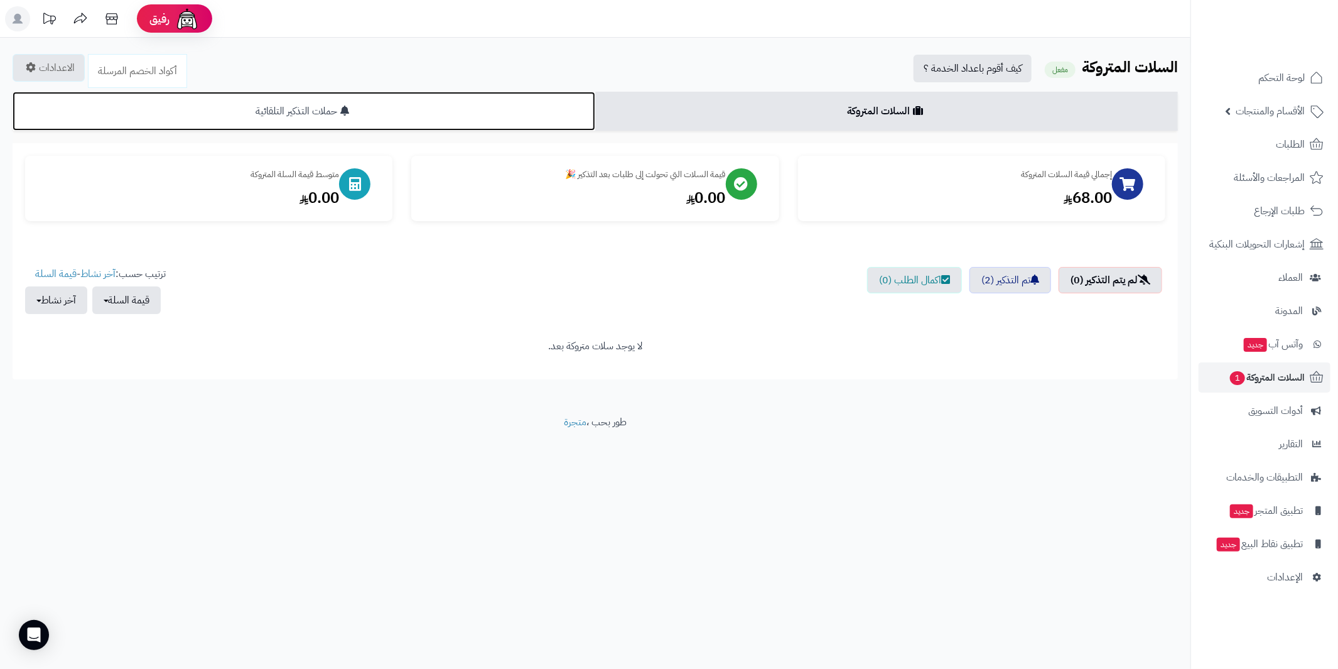
click at [380, 113] on link "حملات التذكير التلقائية" at bounding box center [304, 111] width 583 height 39
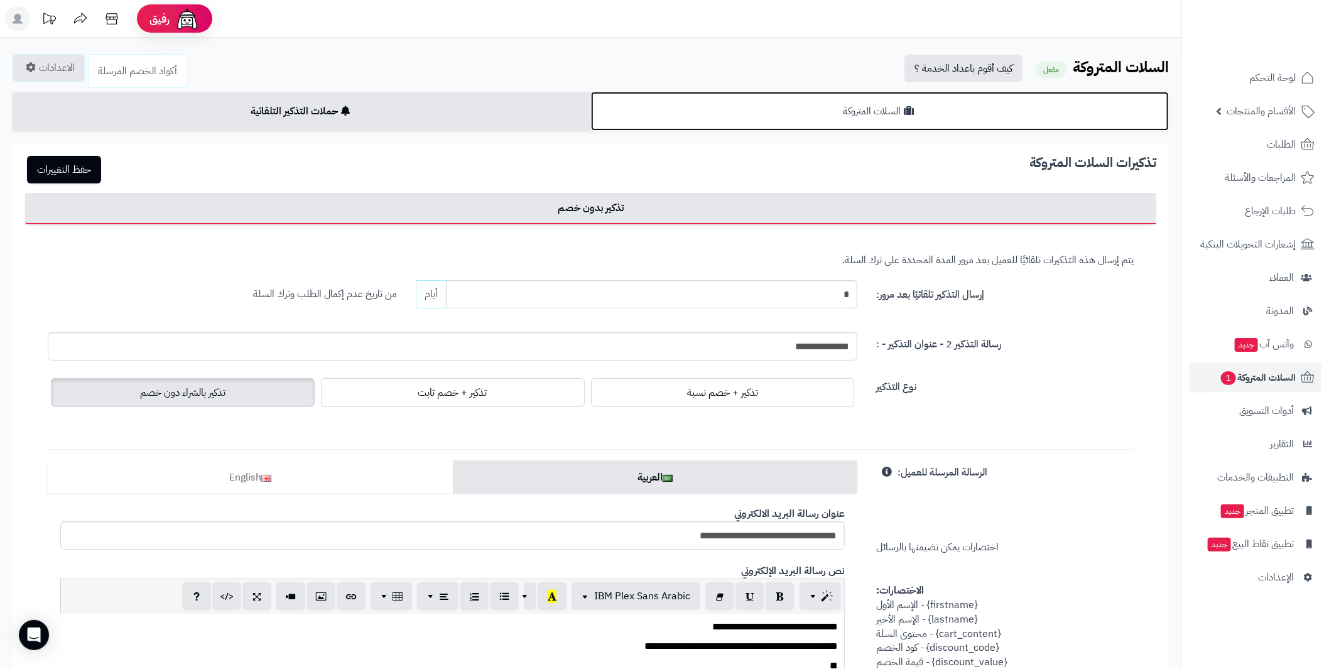
click at [772, 119] on link "السلات المتروكة" at bounding box center [880, 111] width 578 height 39
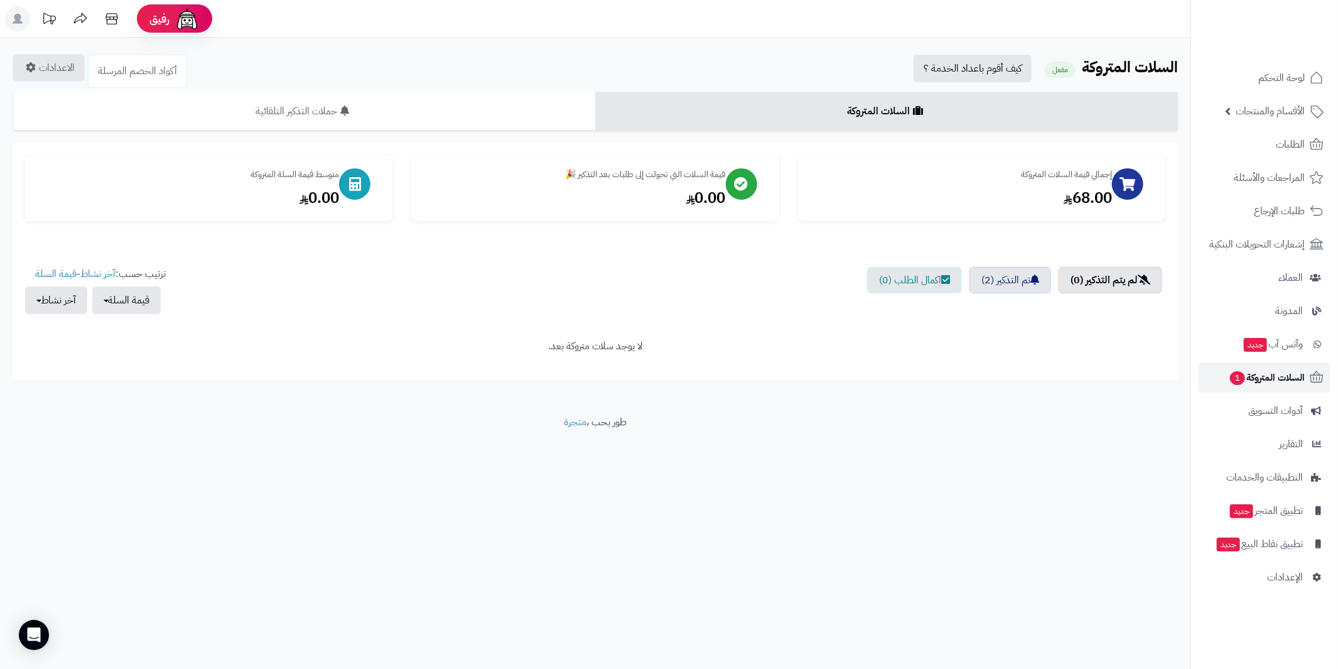
click at [1281, 376] on span "السلات المتروكة 1" at bounding box center [1267, 378] width 76 height 18
click at [1007, 282] on link "تم التذكير (2)" at bounding box center [1011, 280] width 82 height 26
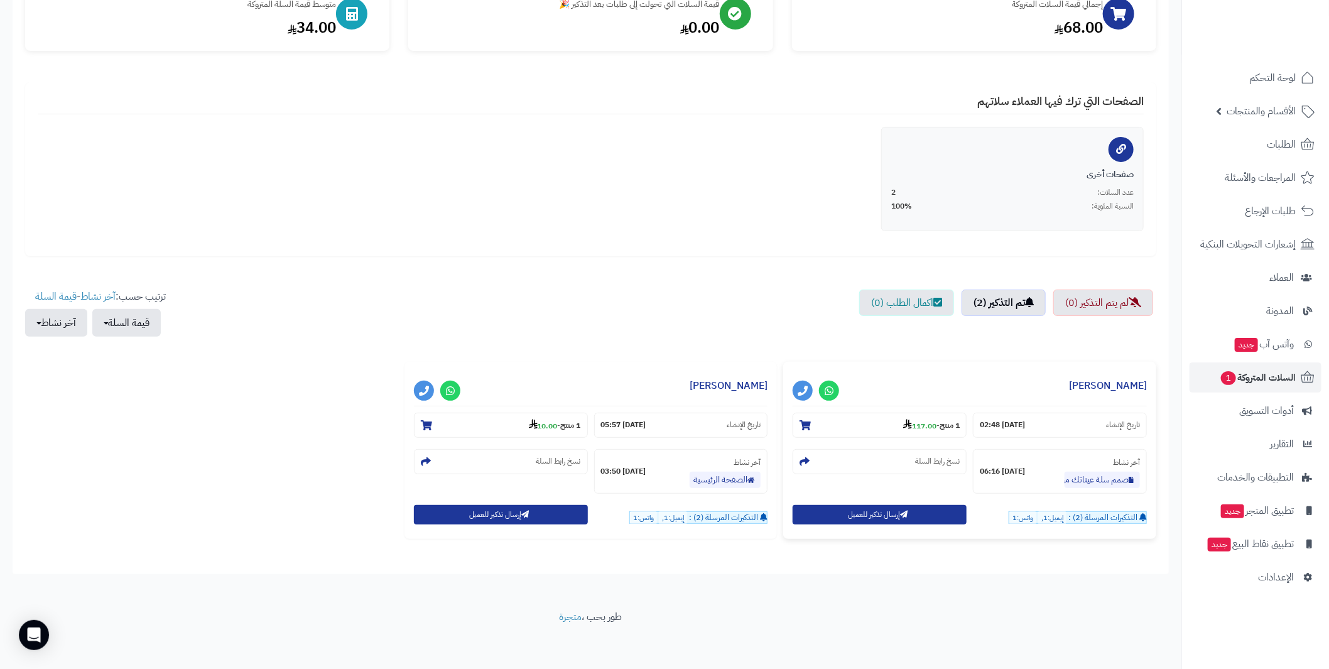
scroll to position [171, 0]
click at [1028, 514] on span "واتس:1" at bounding box center [1022, 517] width 27 height 13
click at [1051, 516] on span "إيميل:1," at bounding box center [1052, 517] width 28 height 13
click at [1103, 519] on span "التذكيرات المرسلة (2) :" at bounding box center [1102, 517] width 69 height 12
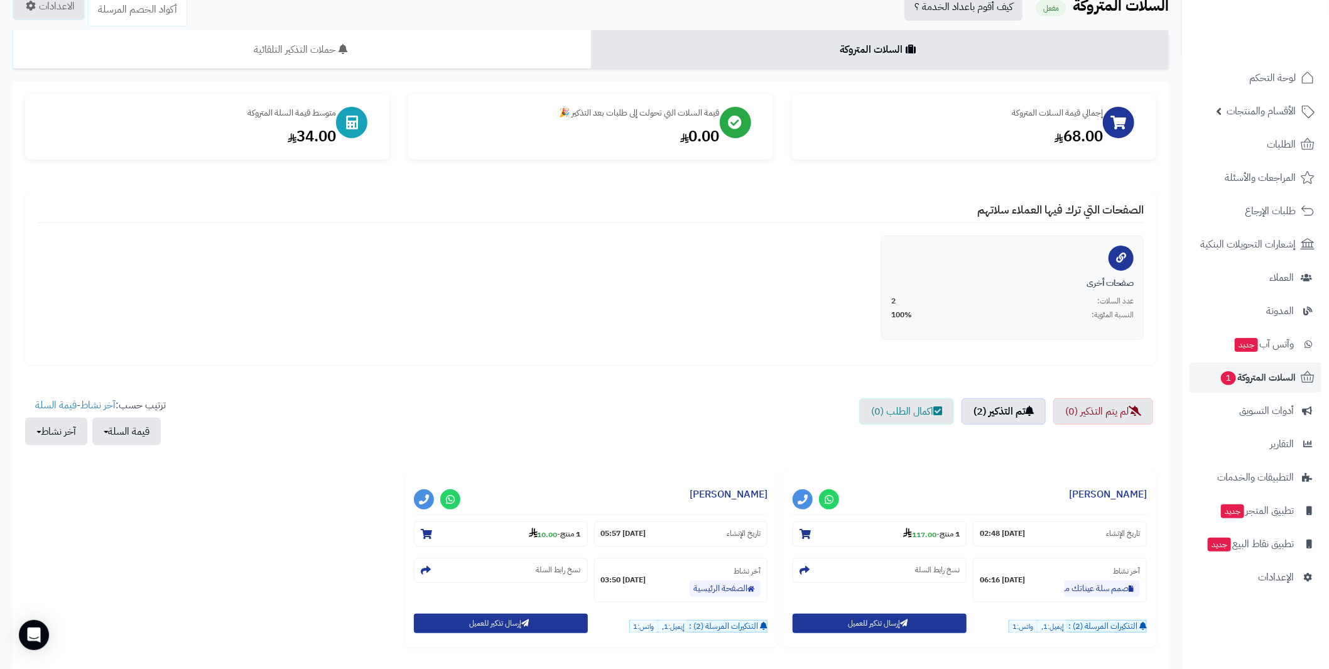
scroll to position [0, 0]
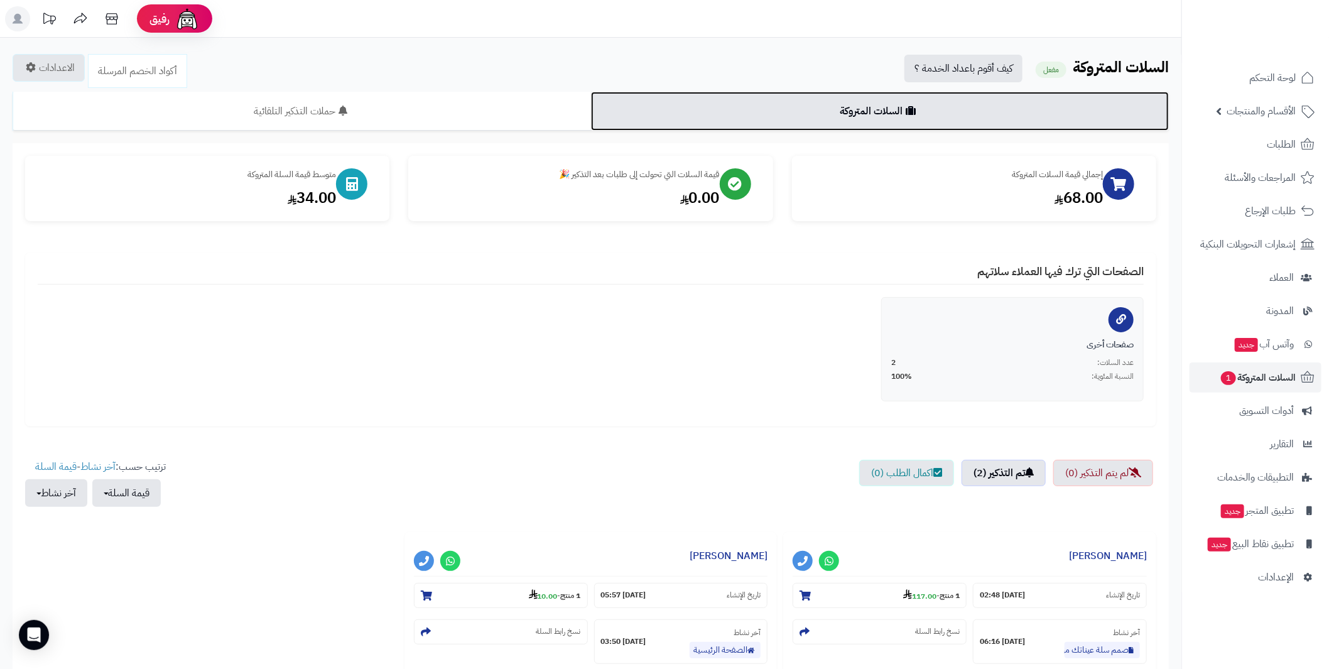
click at [862, 114] on link "السلات المتروكة" at bounding box center [880, 111] width 578 height 39
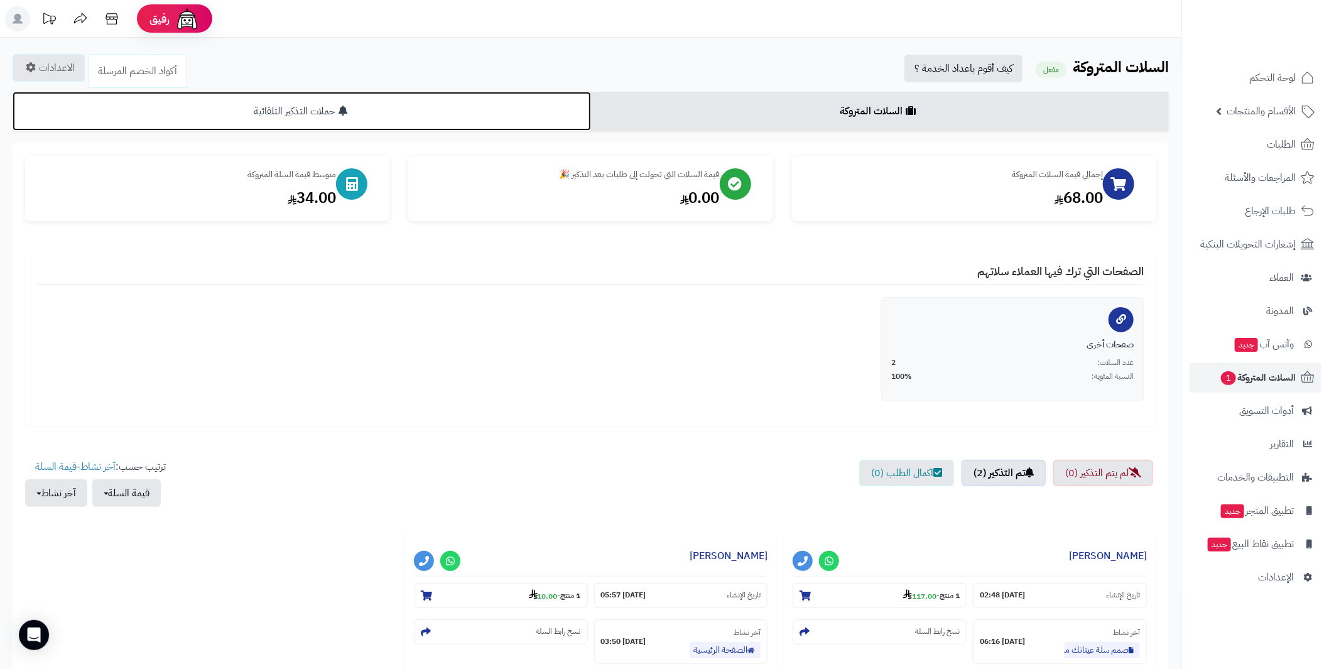
click at [419, 107] on link "حملات التذكير التلقائية" at bounding box center [302, 111] width 578 height 39
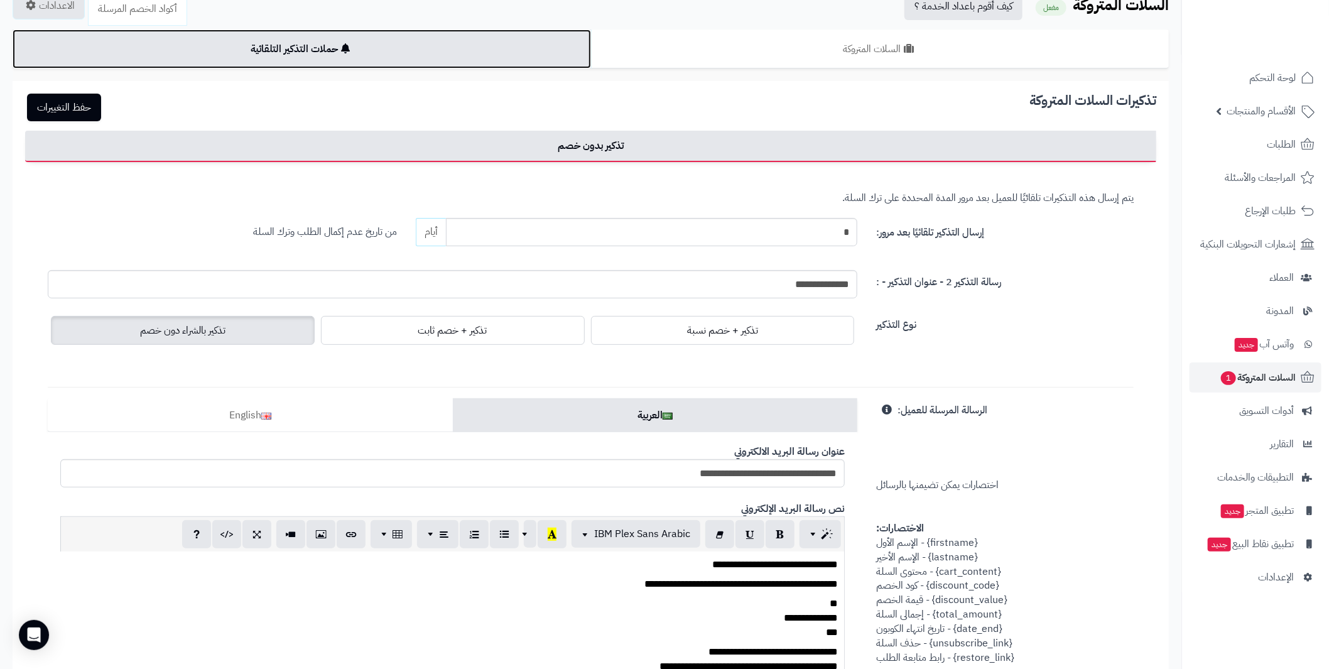
scroll to position [125, 0]
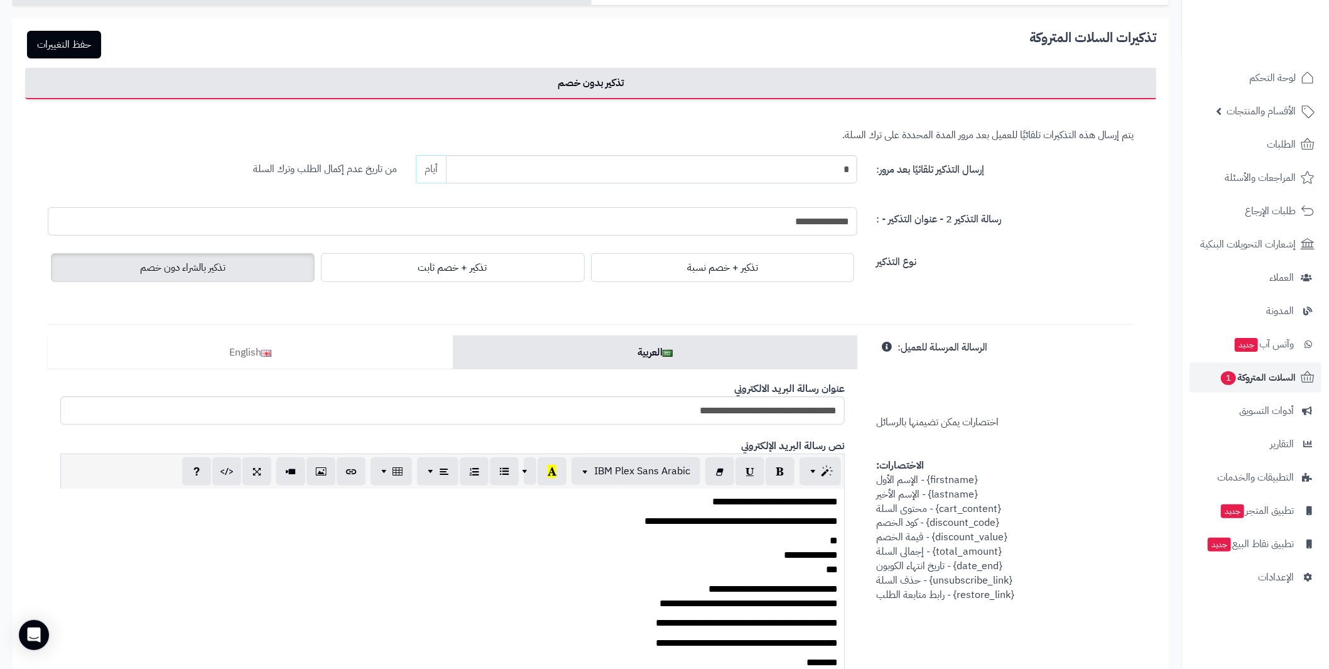
click at [587, 219] on input "**********" at bounding box center [453, 221] width 810 height 28
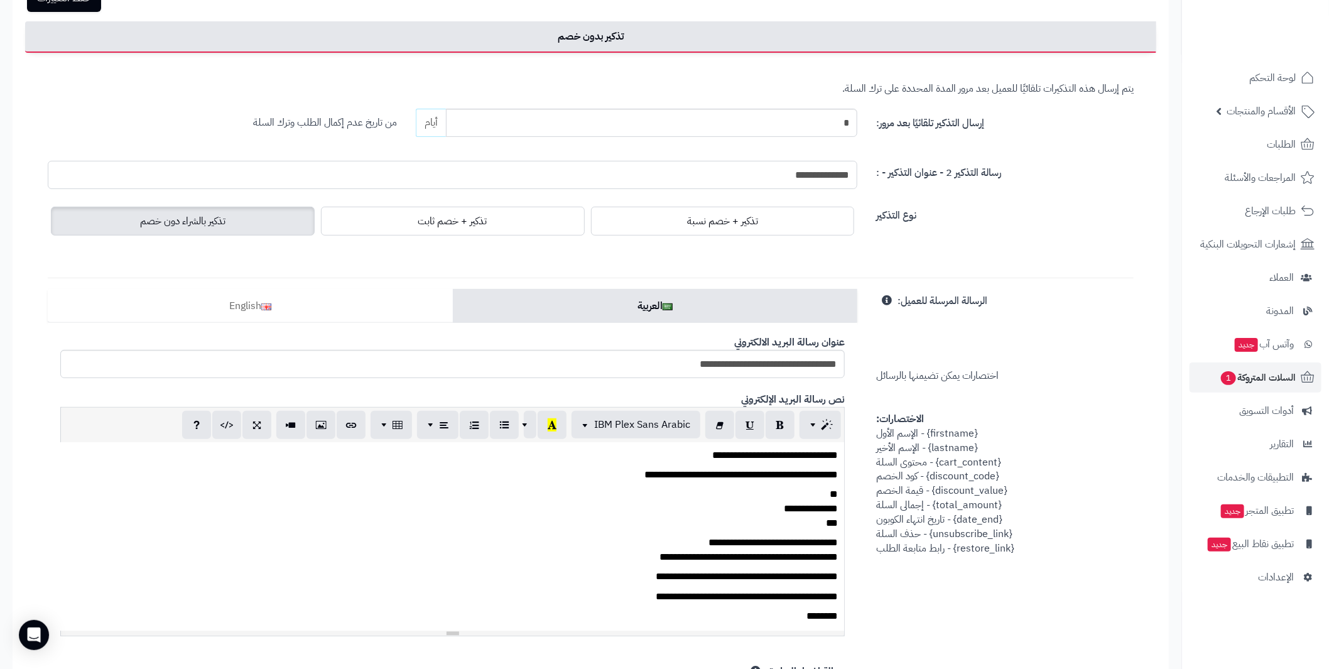
scroll to position [188, 0]
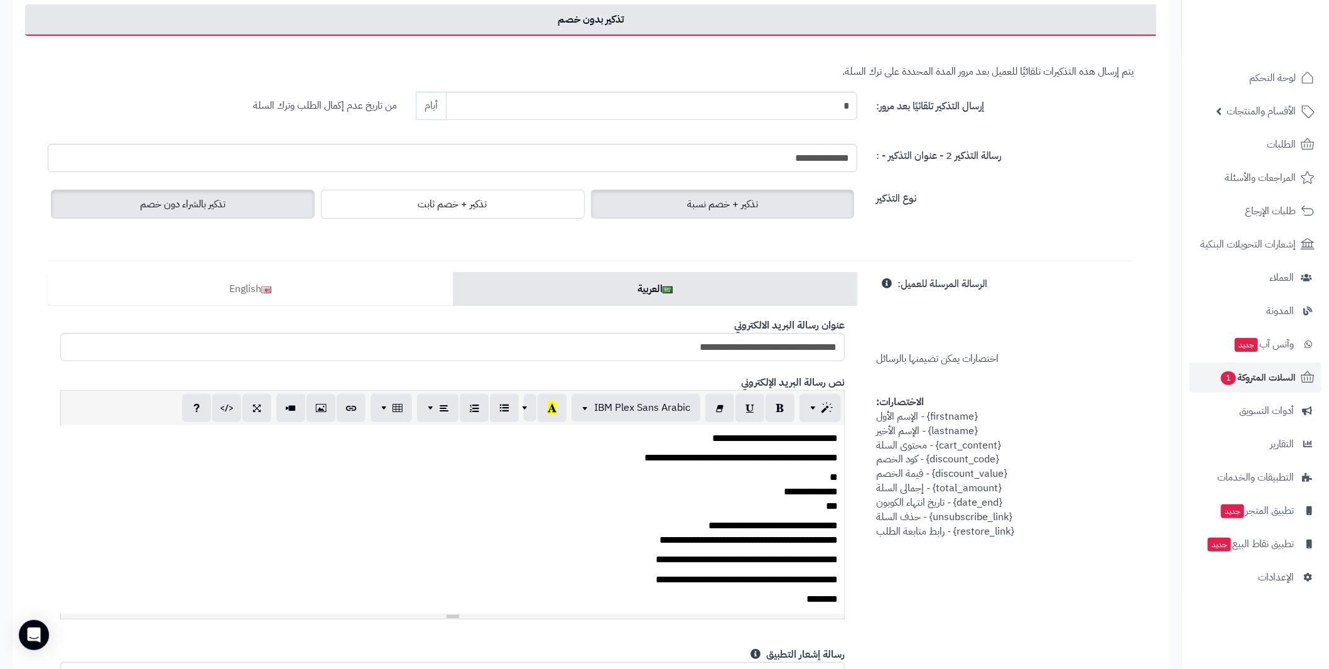
click at [691, 207] on span "تذكير + خصم نسبة" at bounding box center [722, 204] width 71 height 15
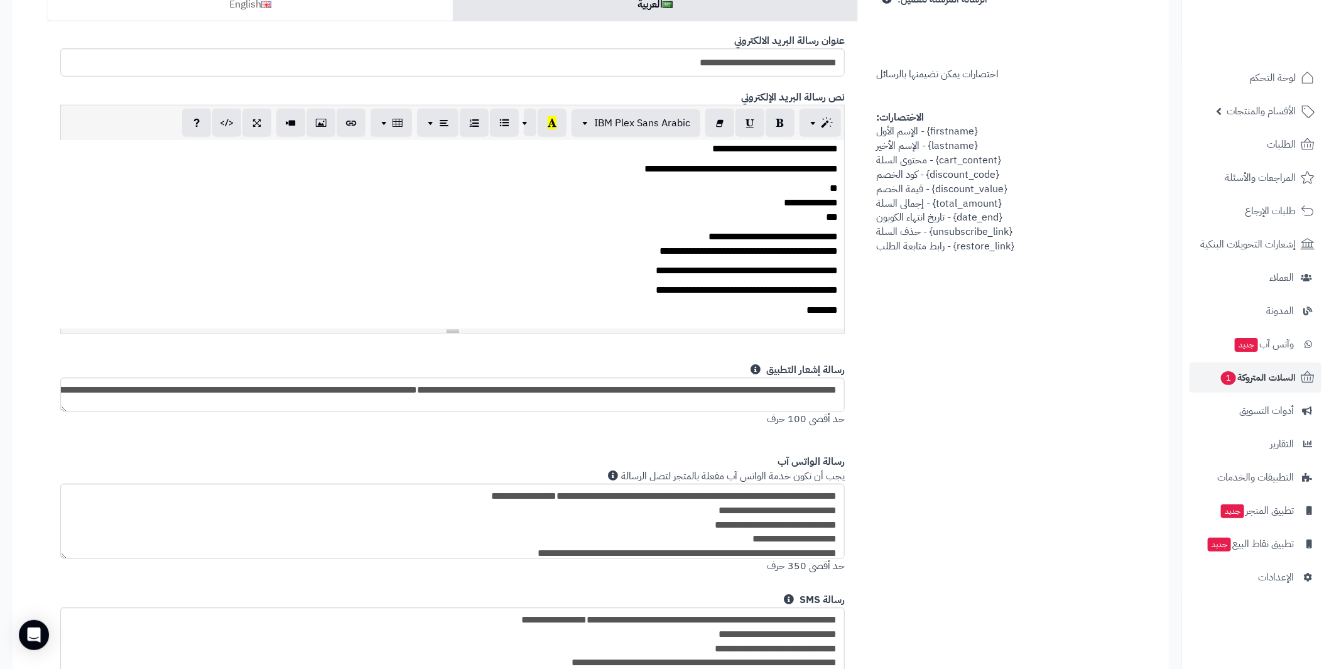
scroll to position [654, 0]
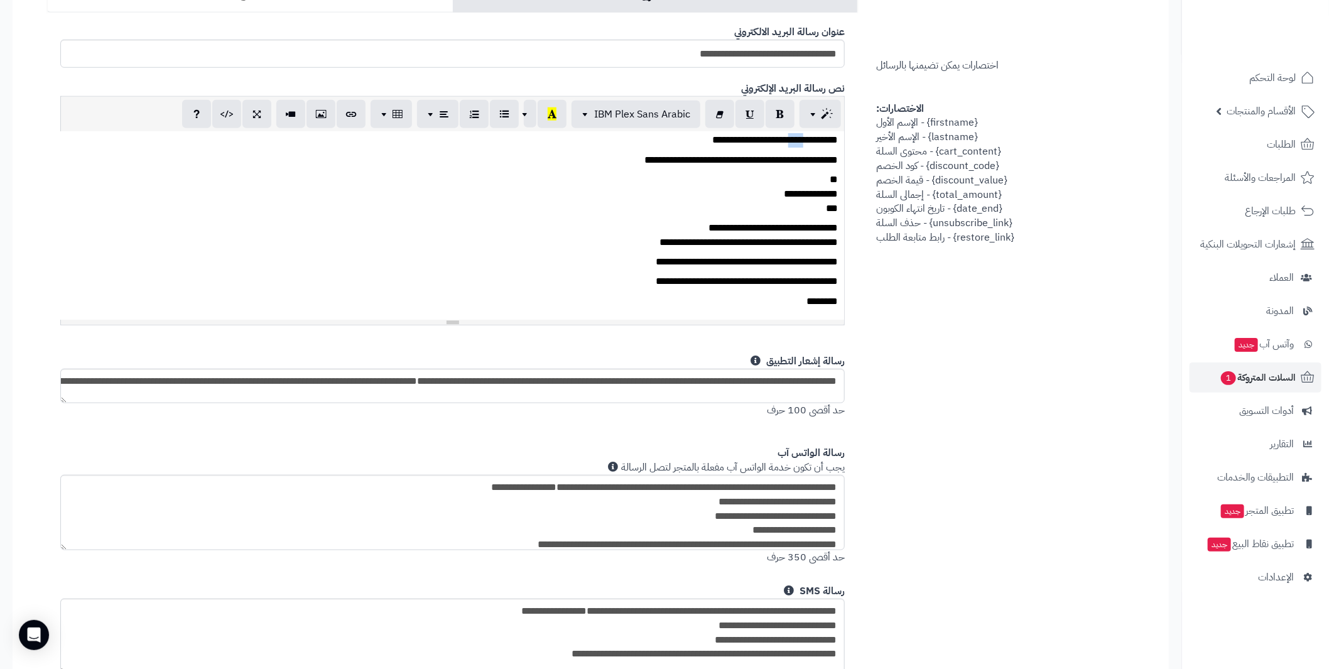
drag, startPoint x: 772, startPoint y: 136, endPoint x: 794, endPoint y: 144, distance: 23.4
click at [789, 136] on p "**********" at bounding box center [457, 140] width 762 height 14
click at [880, 254] on div "**********" at bounding box center [590, 340] width 1105 height 722
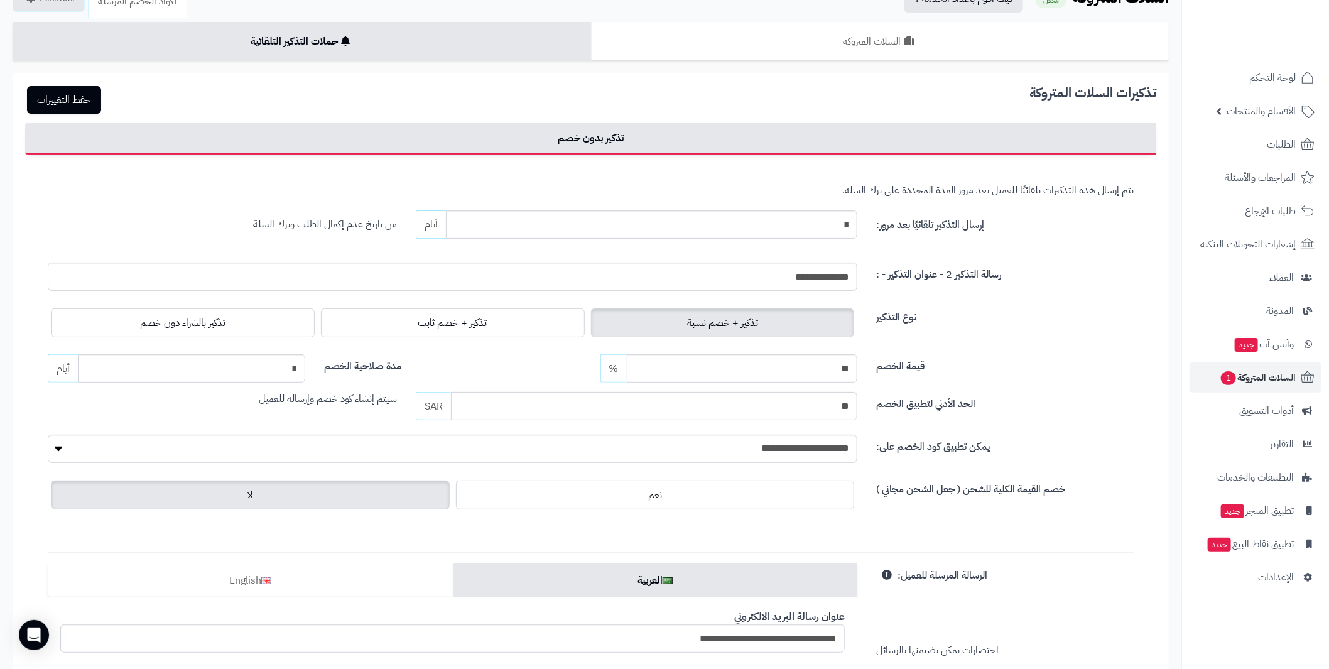
scroll to position [0, 0]
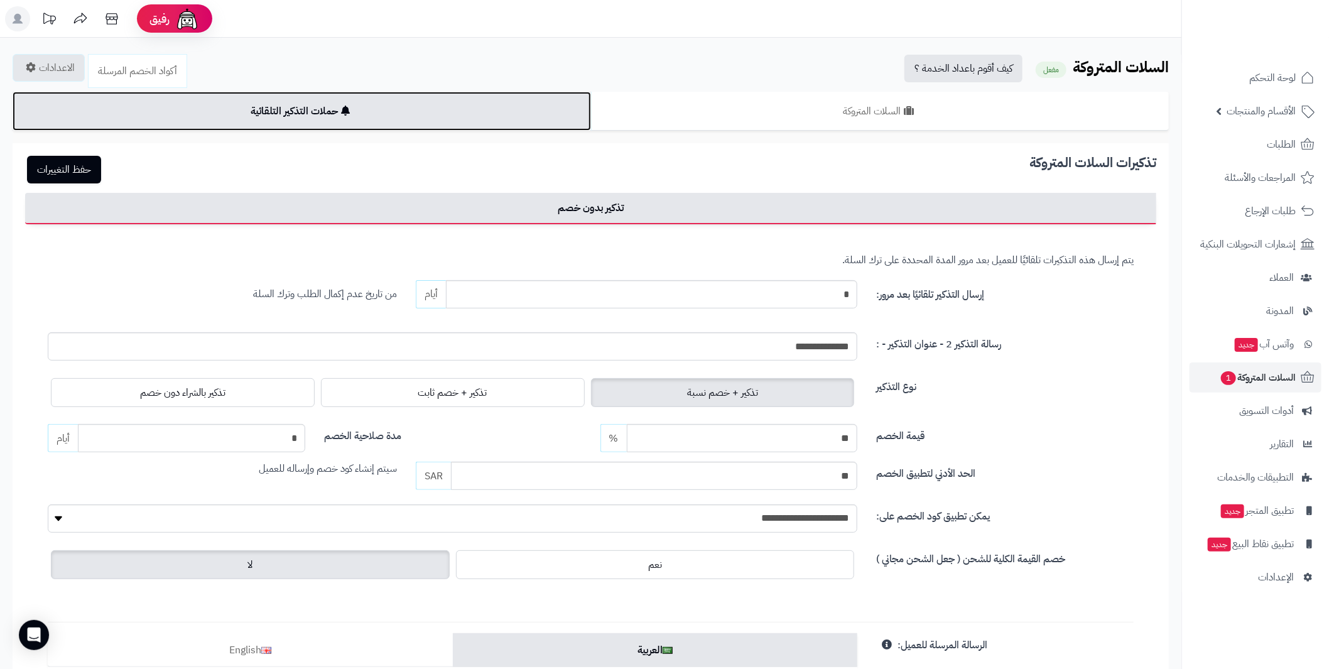
click at [379, 111] on link "حملات التذكير التلقائية" at bounding box center [302, 111] width 578 height 39
click at [315, 111] on link "حملات التذكير التلقائية" at bounding box center [302, 111] width 578 height 39
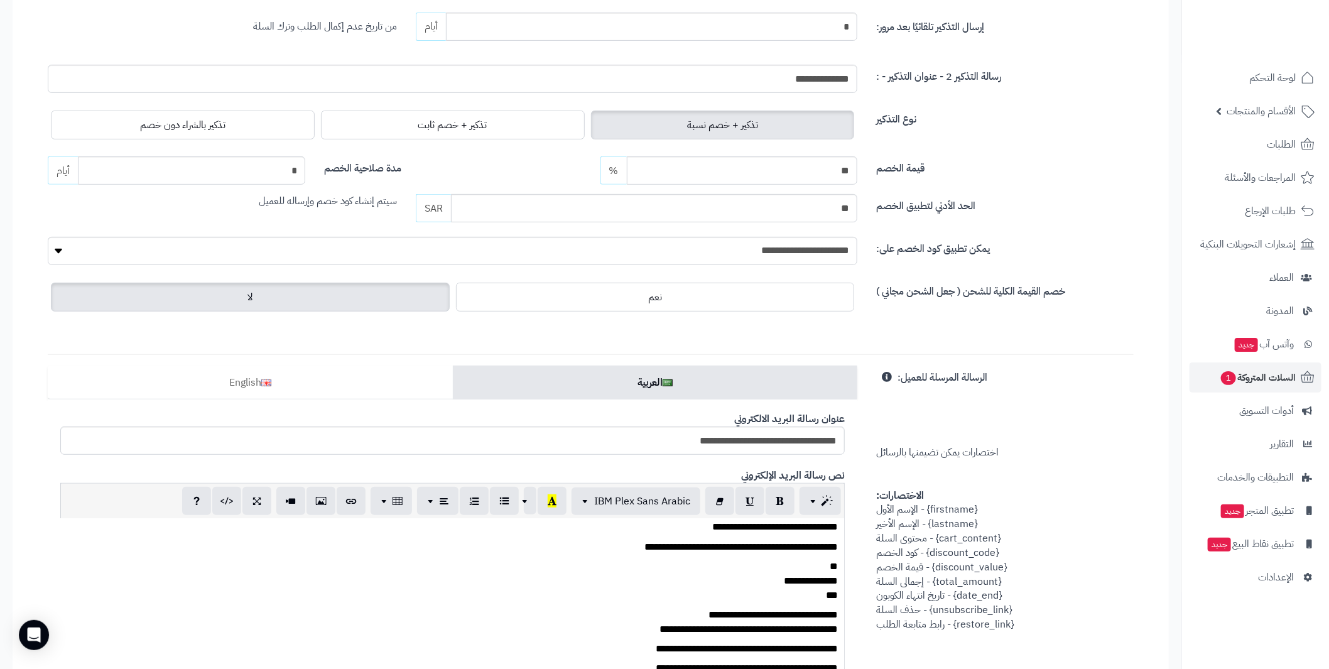
scroll to position [251, 0]
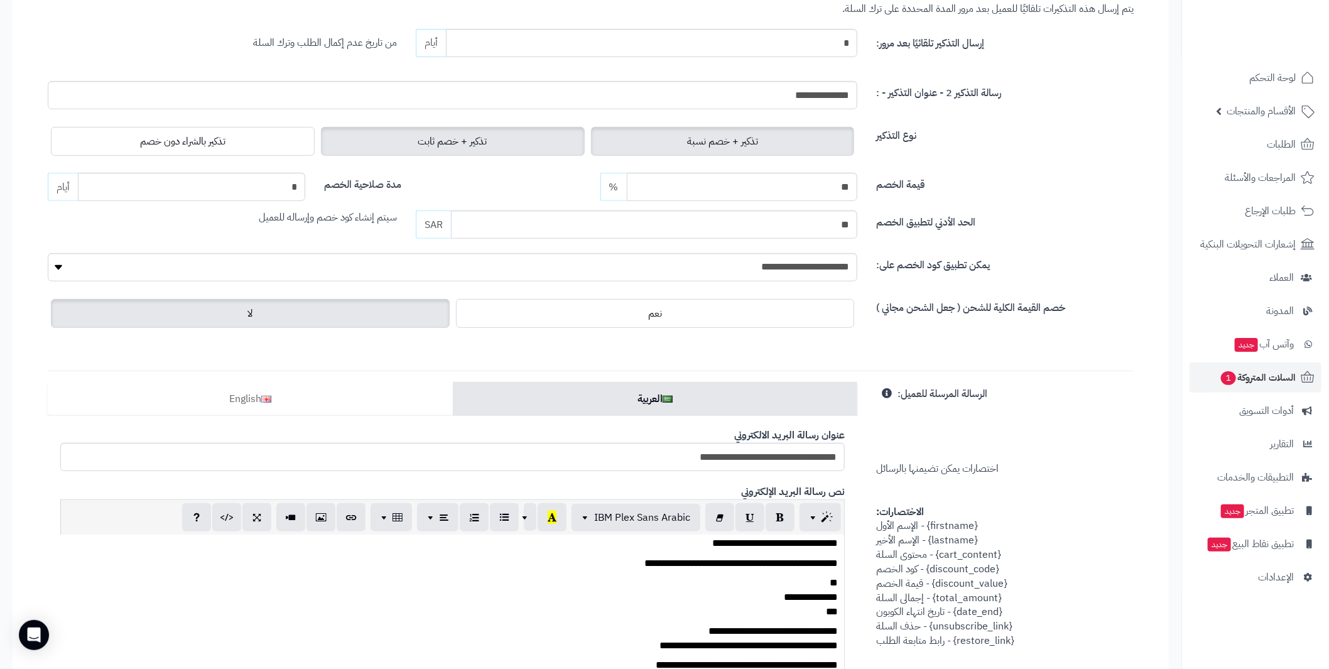
click at [416, 135] on label "تذكير + خصم ثابت" at bounding box center [453, 141] width 264 height 29
click at [646, 140] on label "تذكير + خصم نسبة" at bounding box center [723, 141] width 264 height 29
click at [479, 139] on span "تذكير + خصم ثابت" at bounding box center [452, 141] width 69 height 15
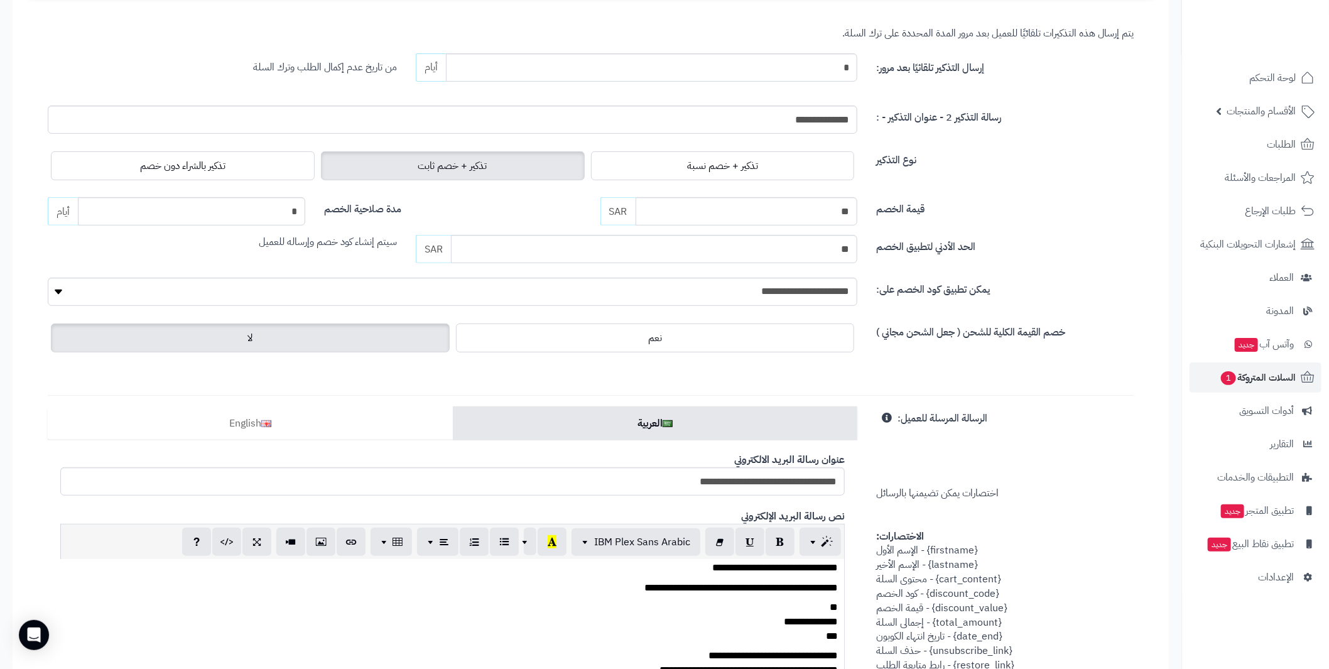
scroll to position [0, 0]
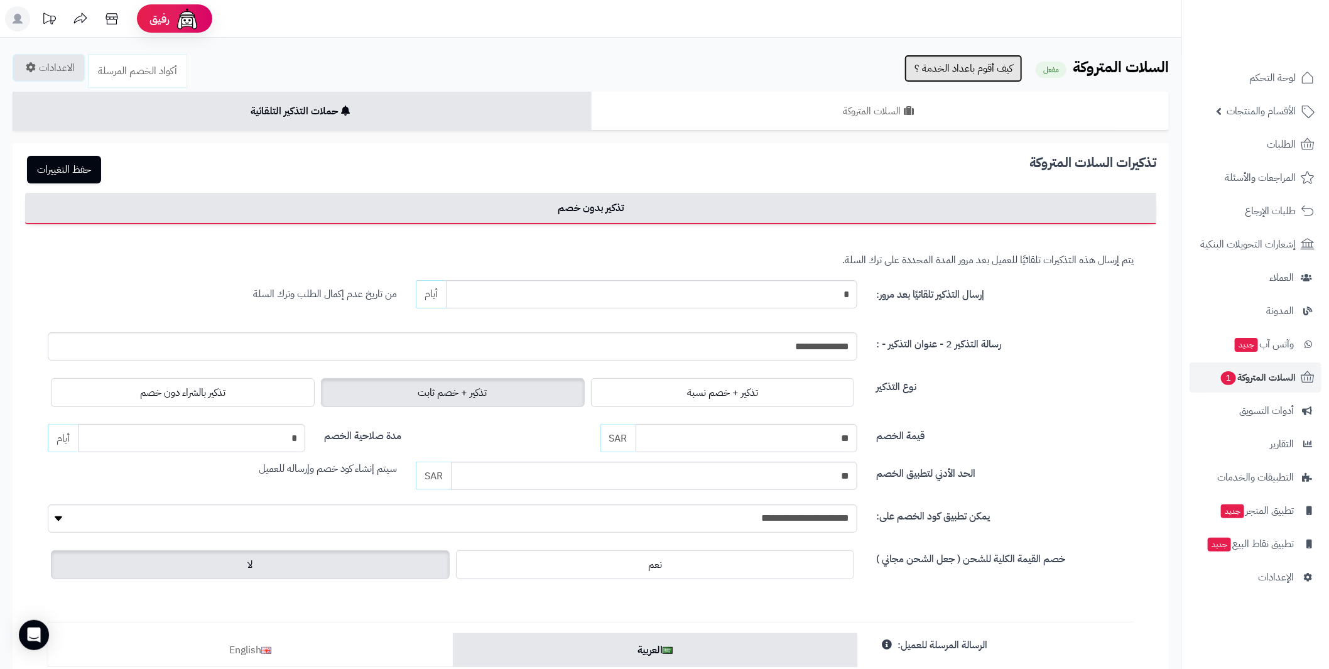
click at [939, 71] on link "كيف أقوم باعداد الخدمة ؟" at bounding box center [963, 69] width 118 height 28
